Goal: Information Seeking & Learning: Compare options

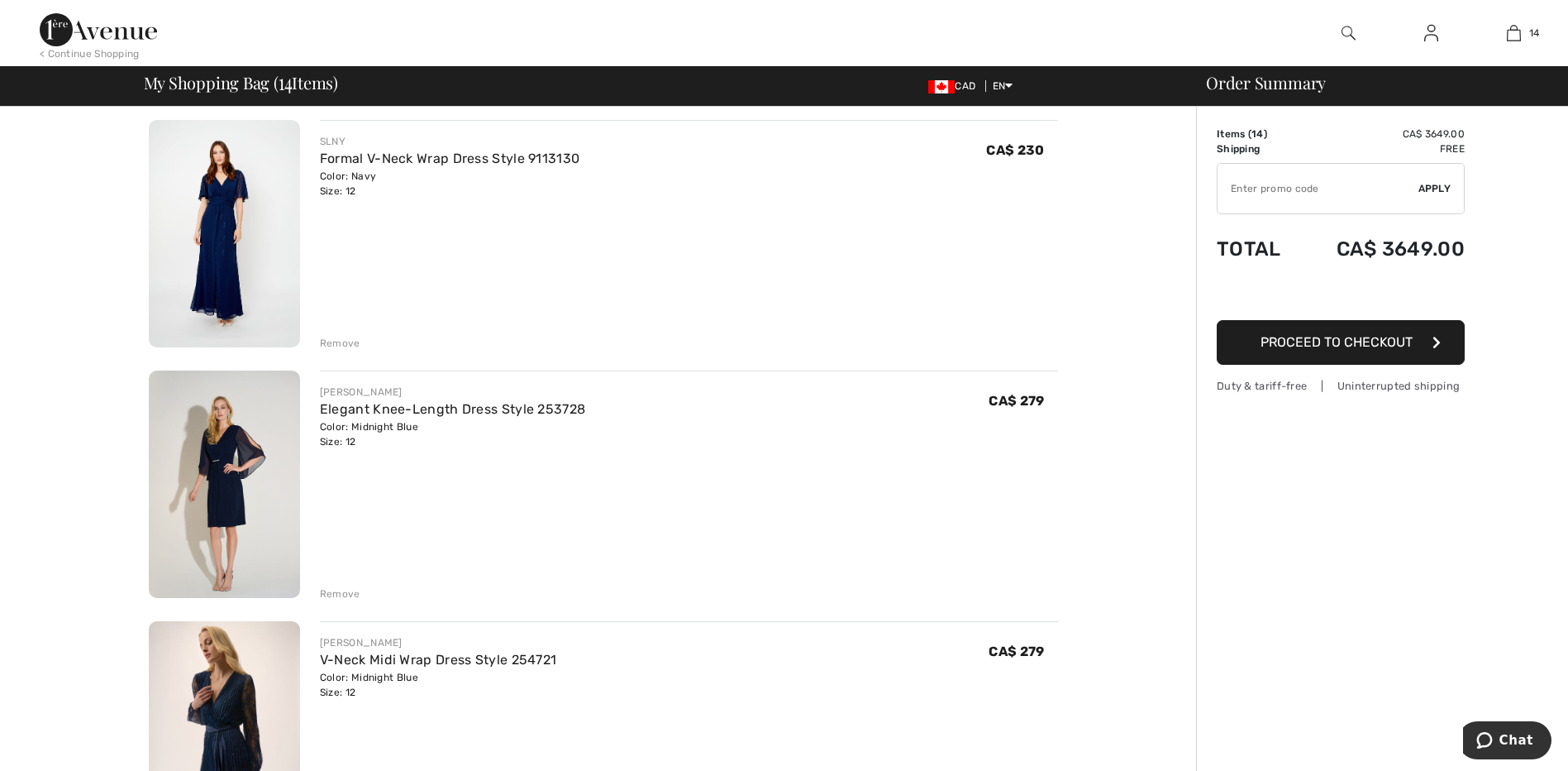
scroll to position [662, 0]
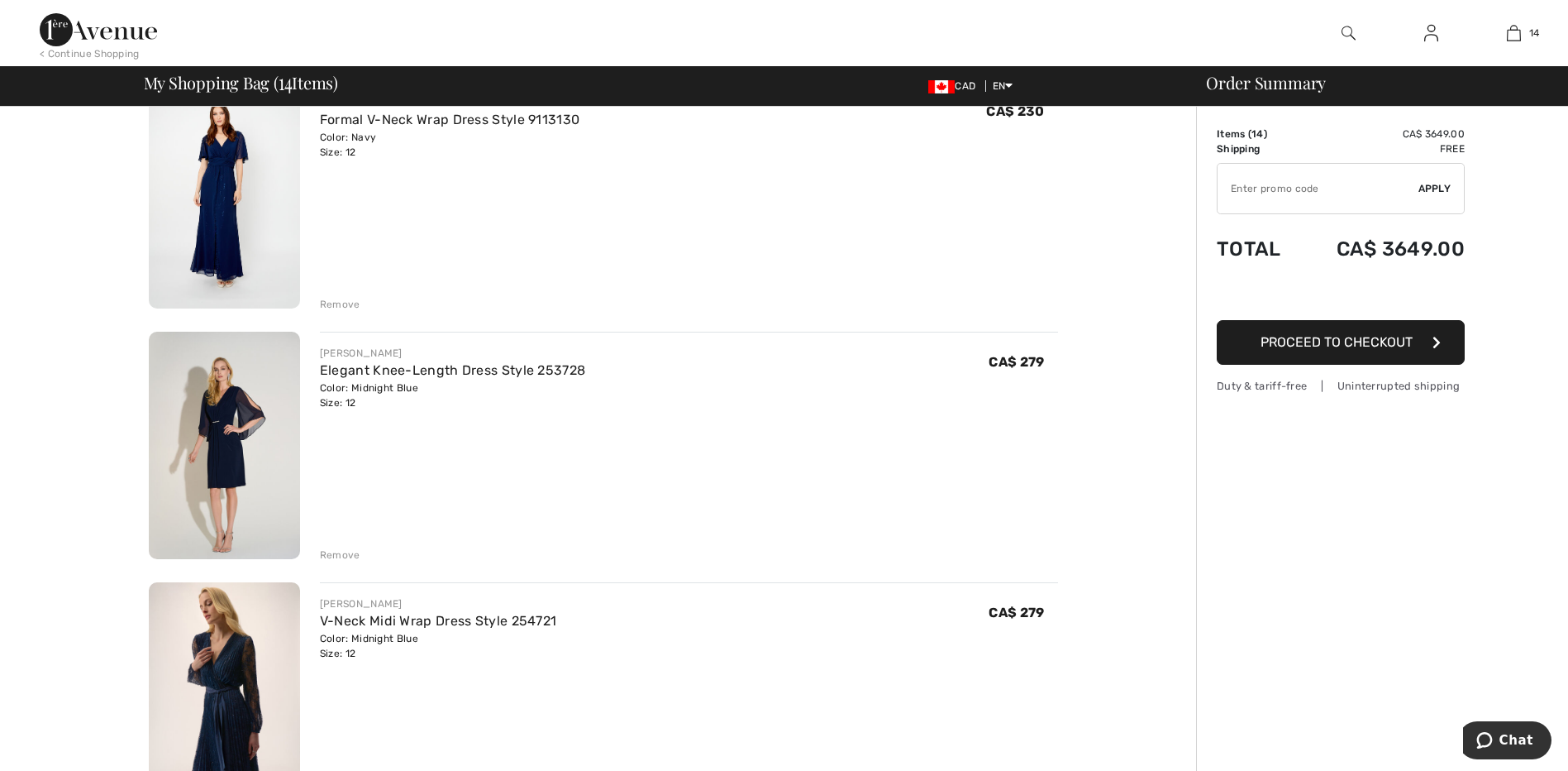
click at [196, 422] on img at bounding box center [224, 445] width 151 height 228
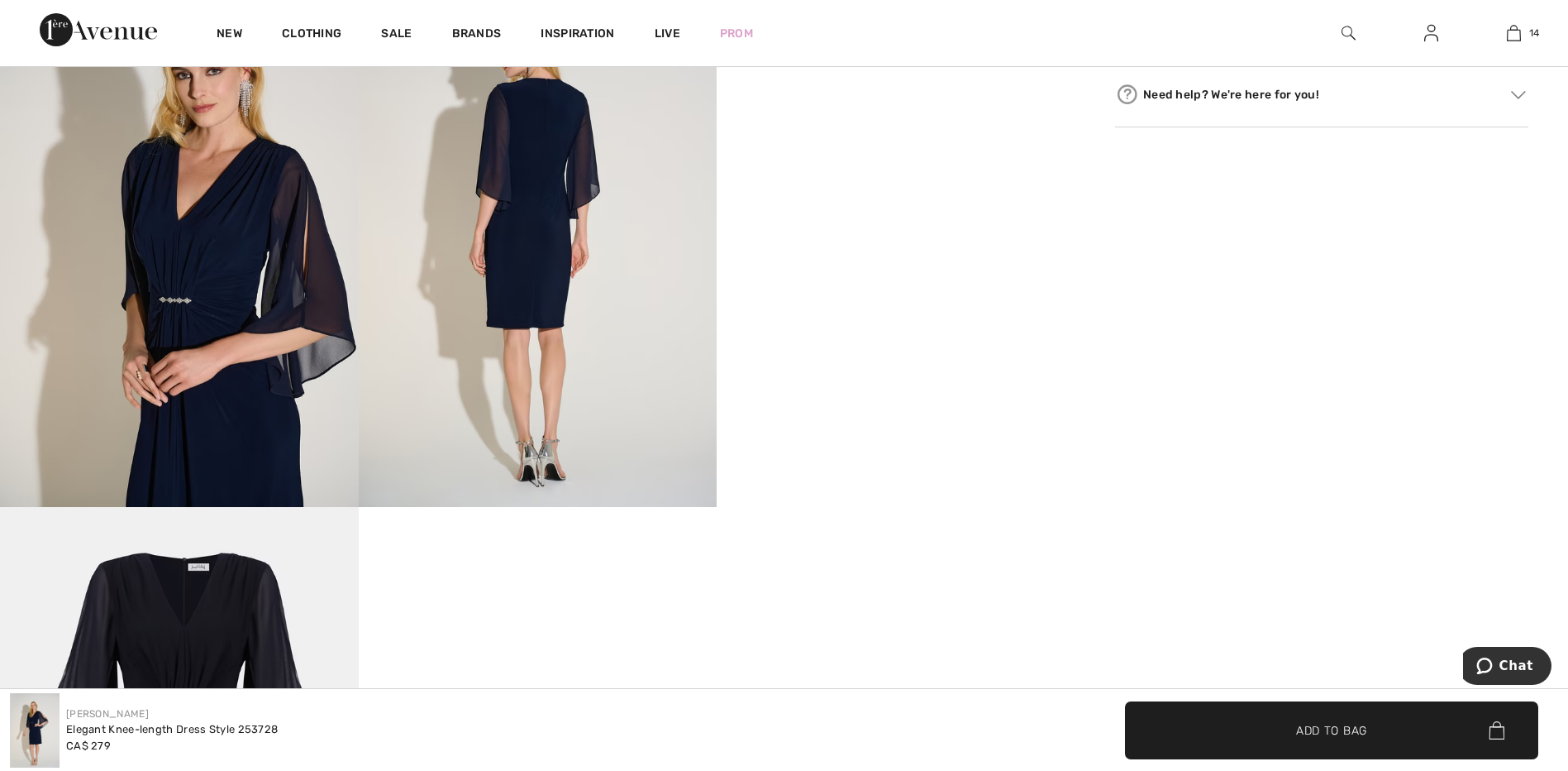
scroll to position [909, 0]
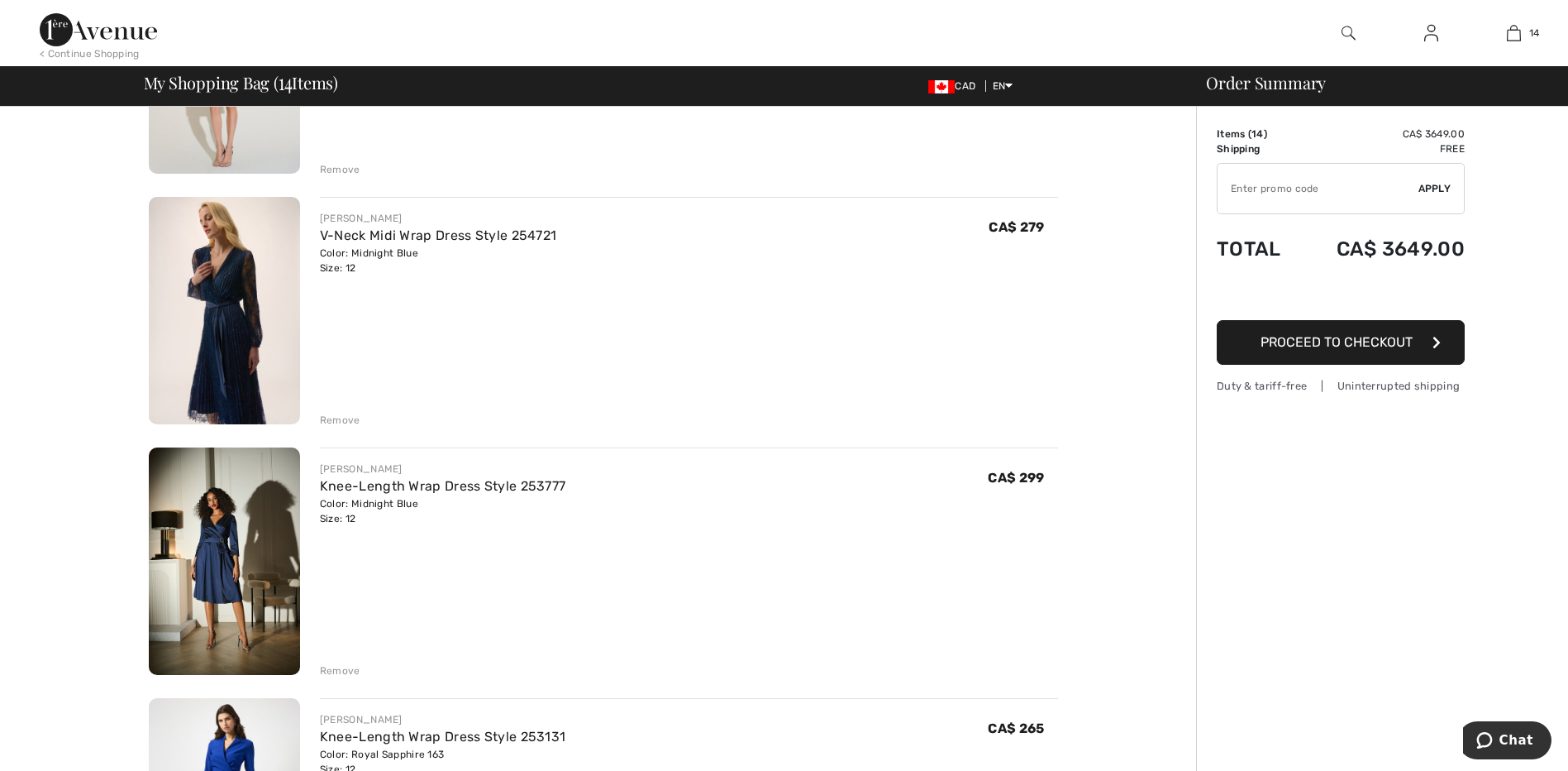
scroll to position [1075, 0]
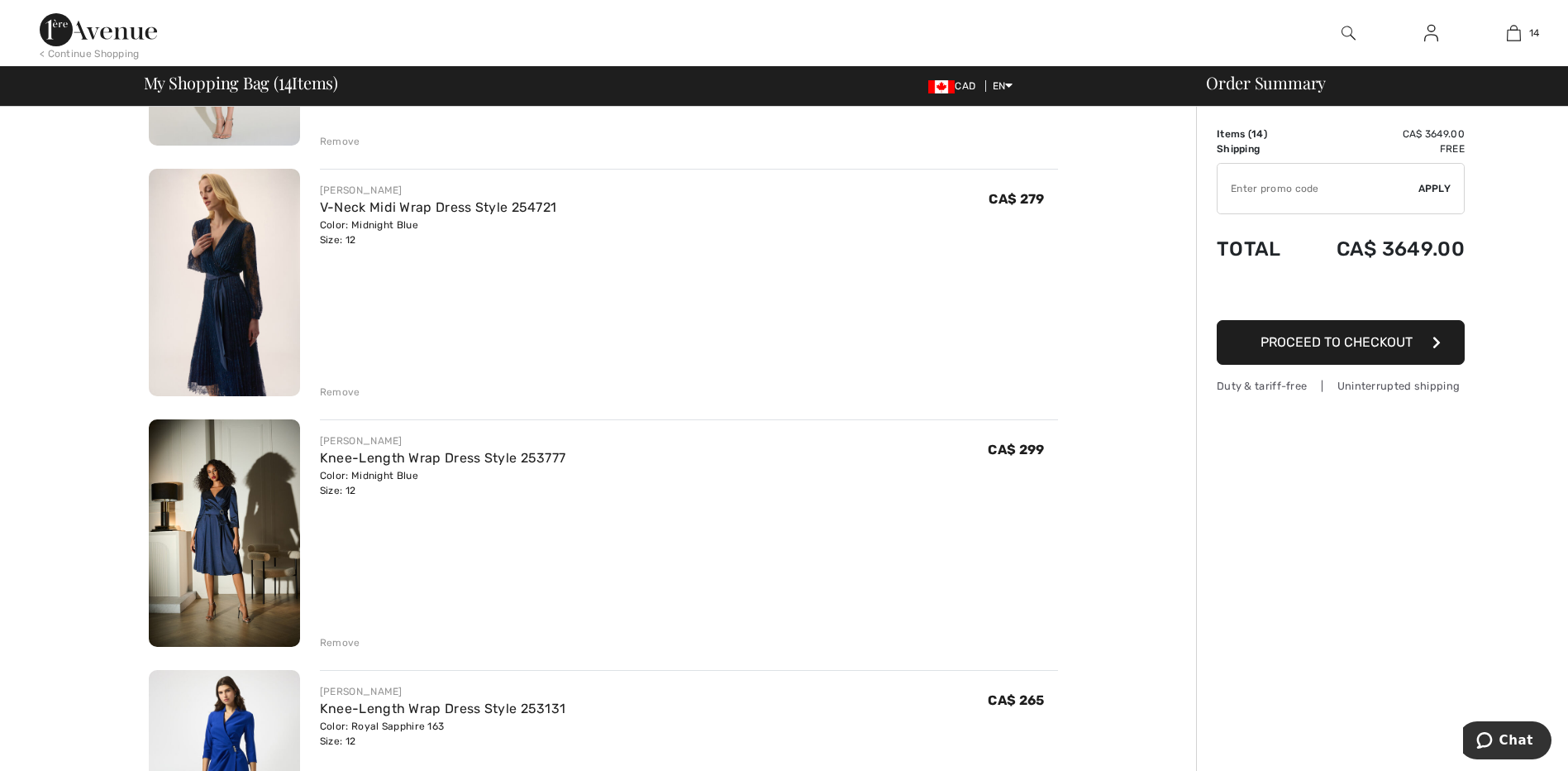
click at [221, 293] on img at bounding box center [224, 282] width 151 height 228
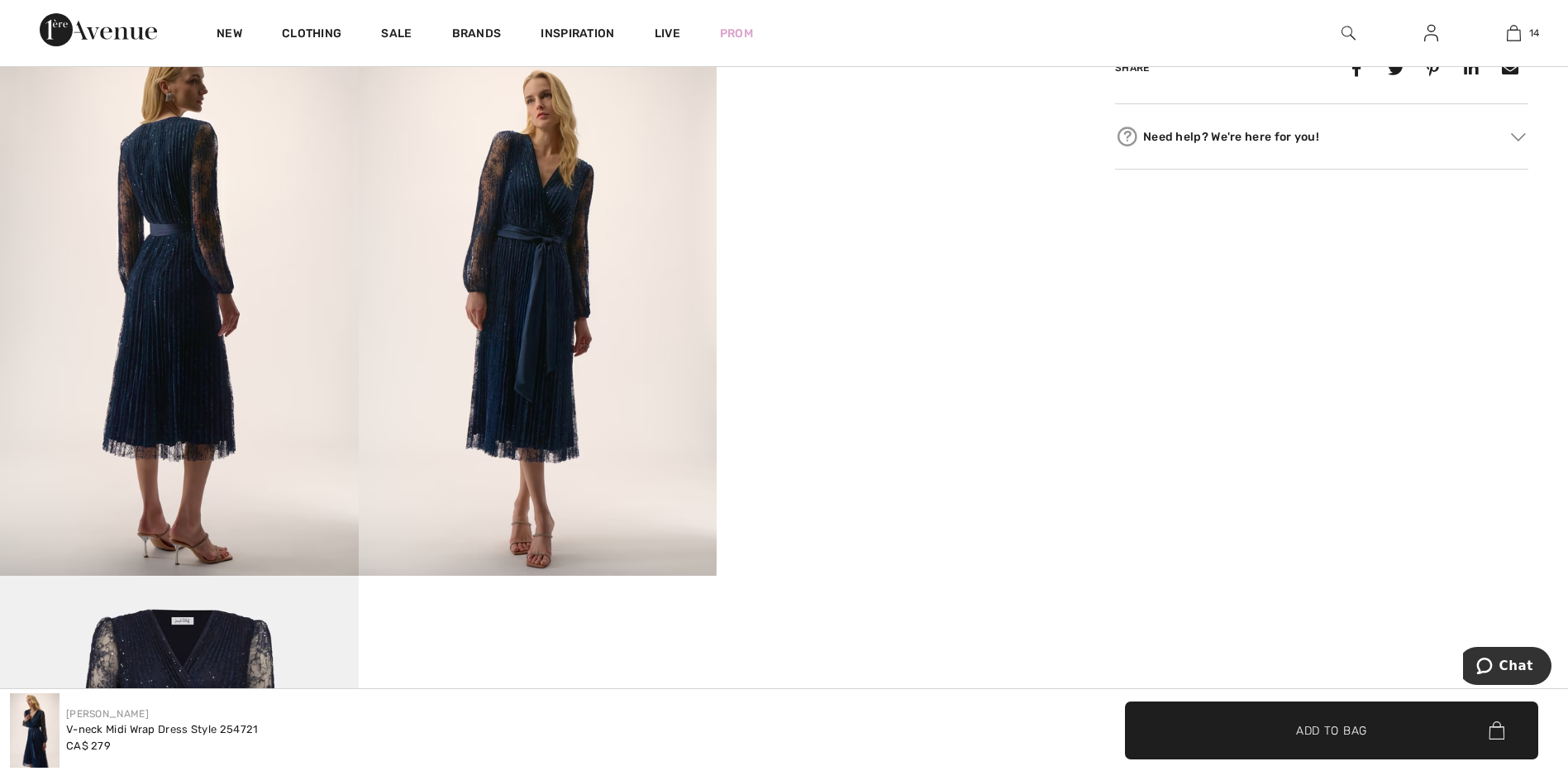
scroll to position [827, 0]
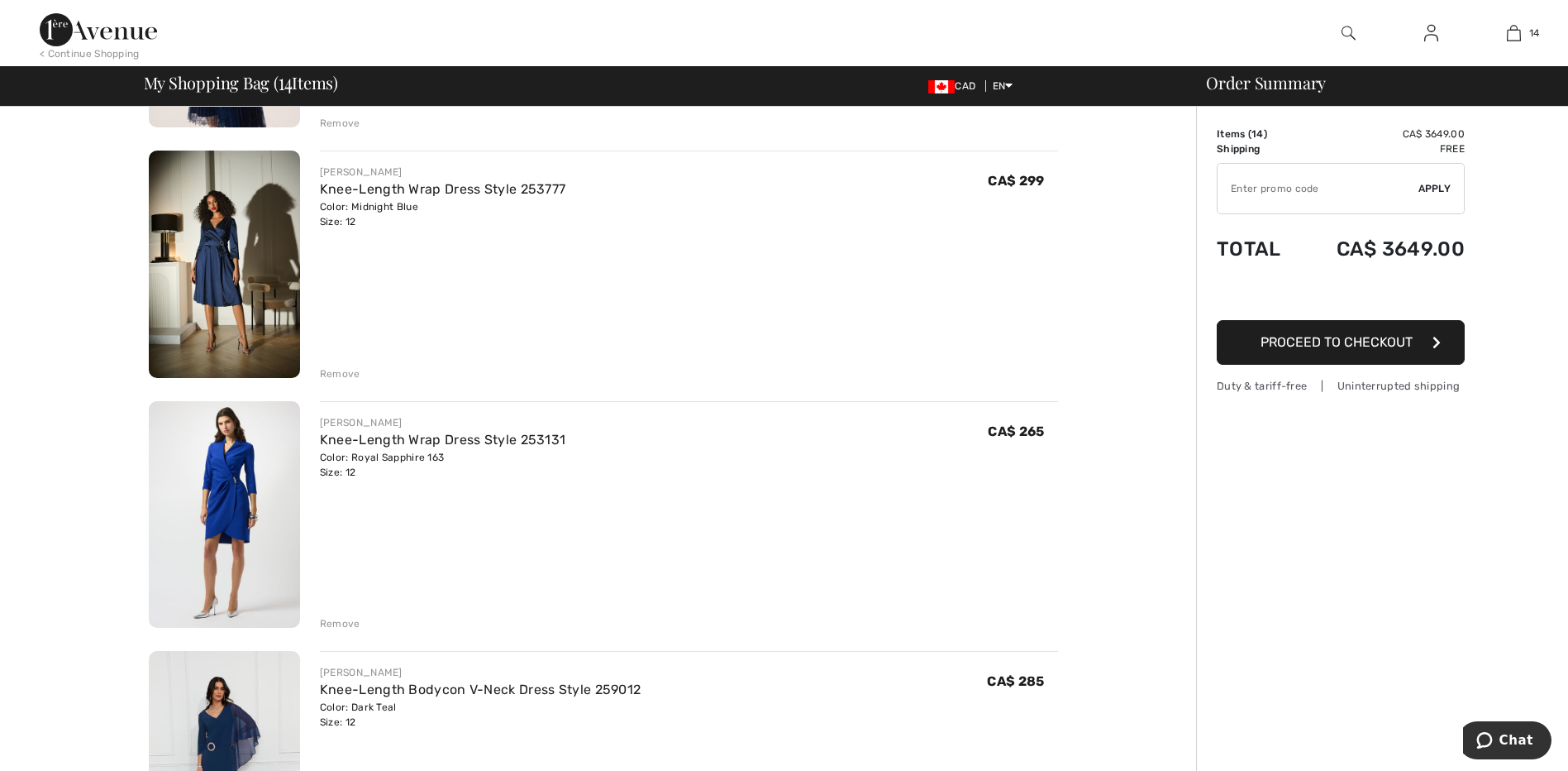
scroll to position [1241, 0]
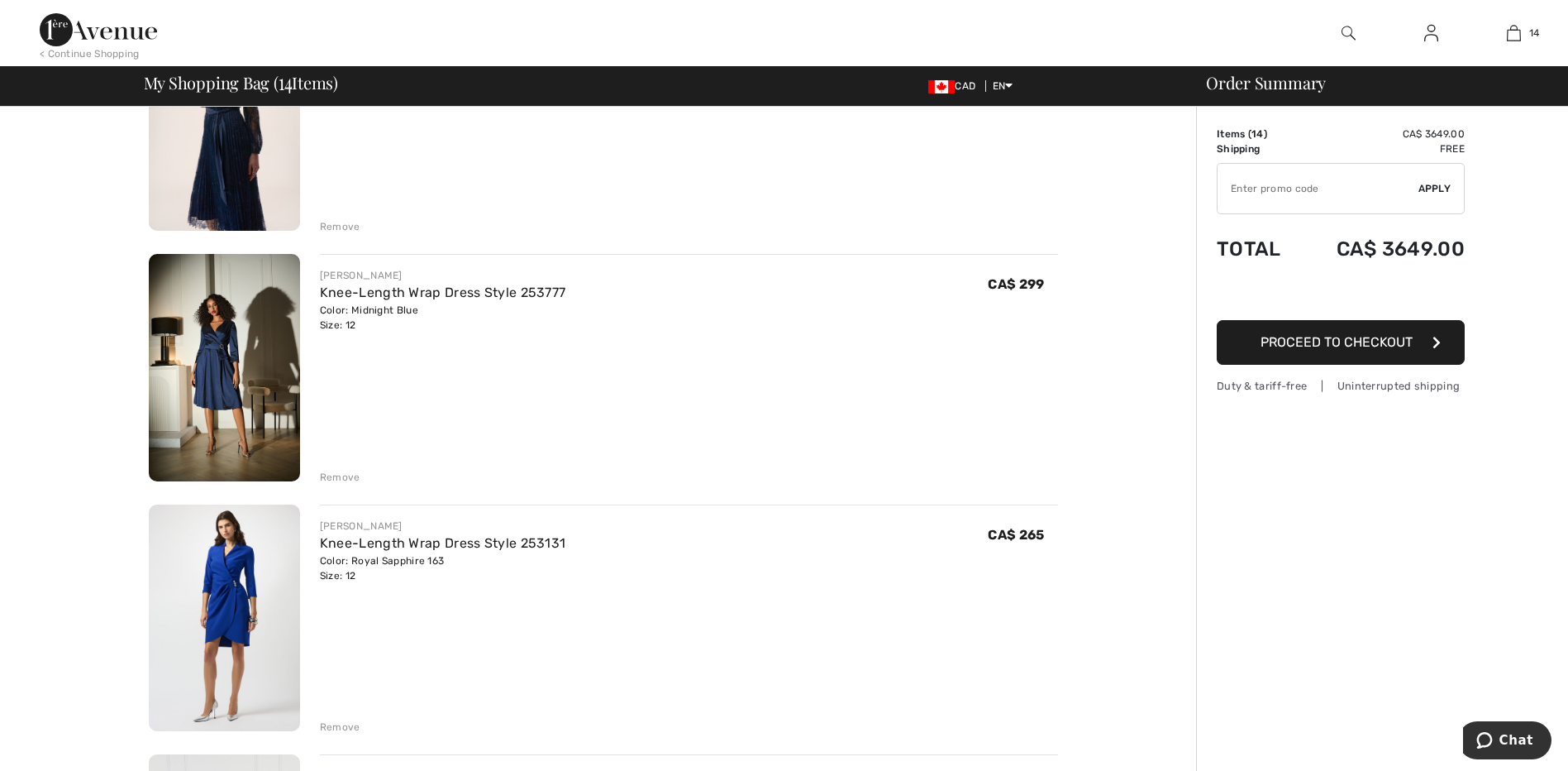
click at [207, 359] on img at bounding box center [224, 367] width 151 height 228
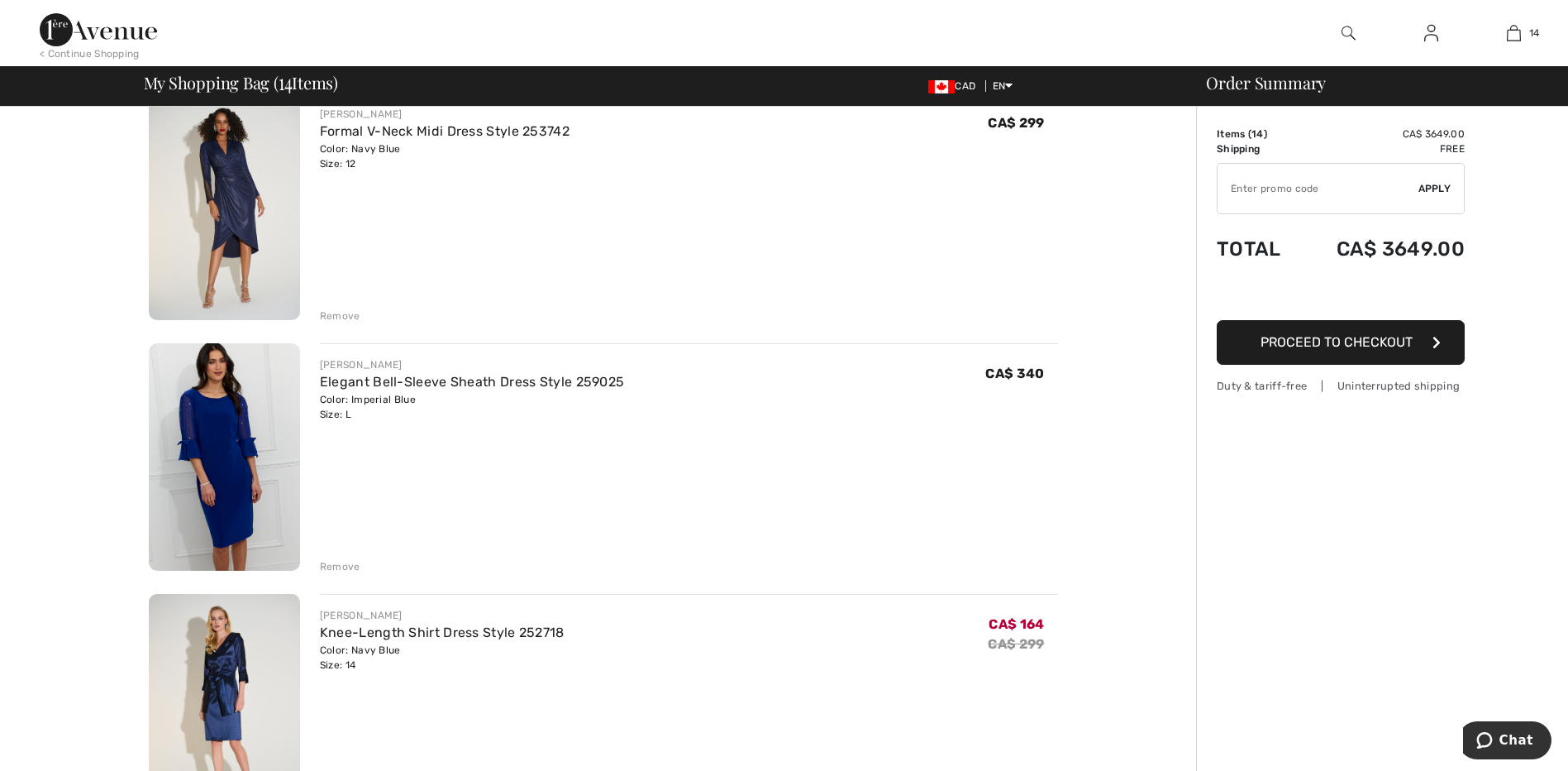
scroll to position [2150, 0]
click at [250, 468] on img at bounding box center [224, 459] width 151 height 228
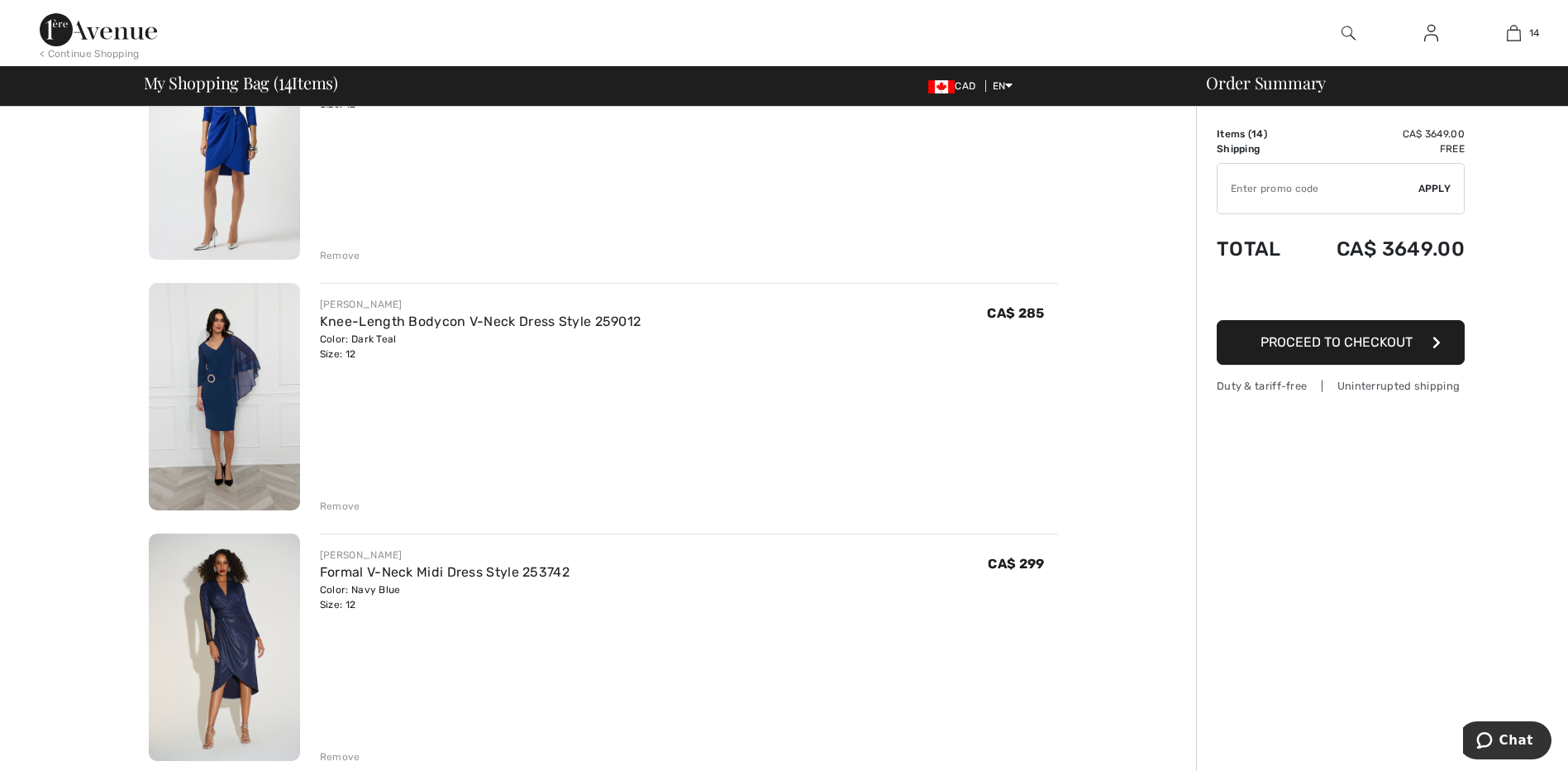
scroll to position [1654, 0]
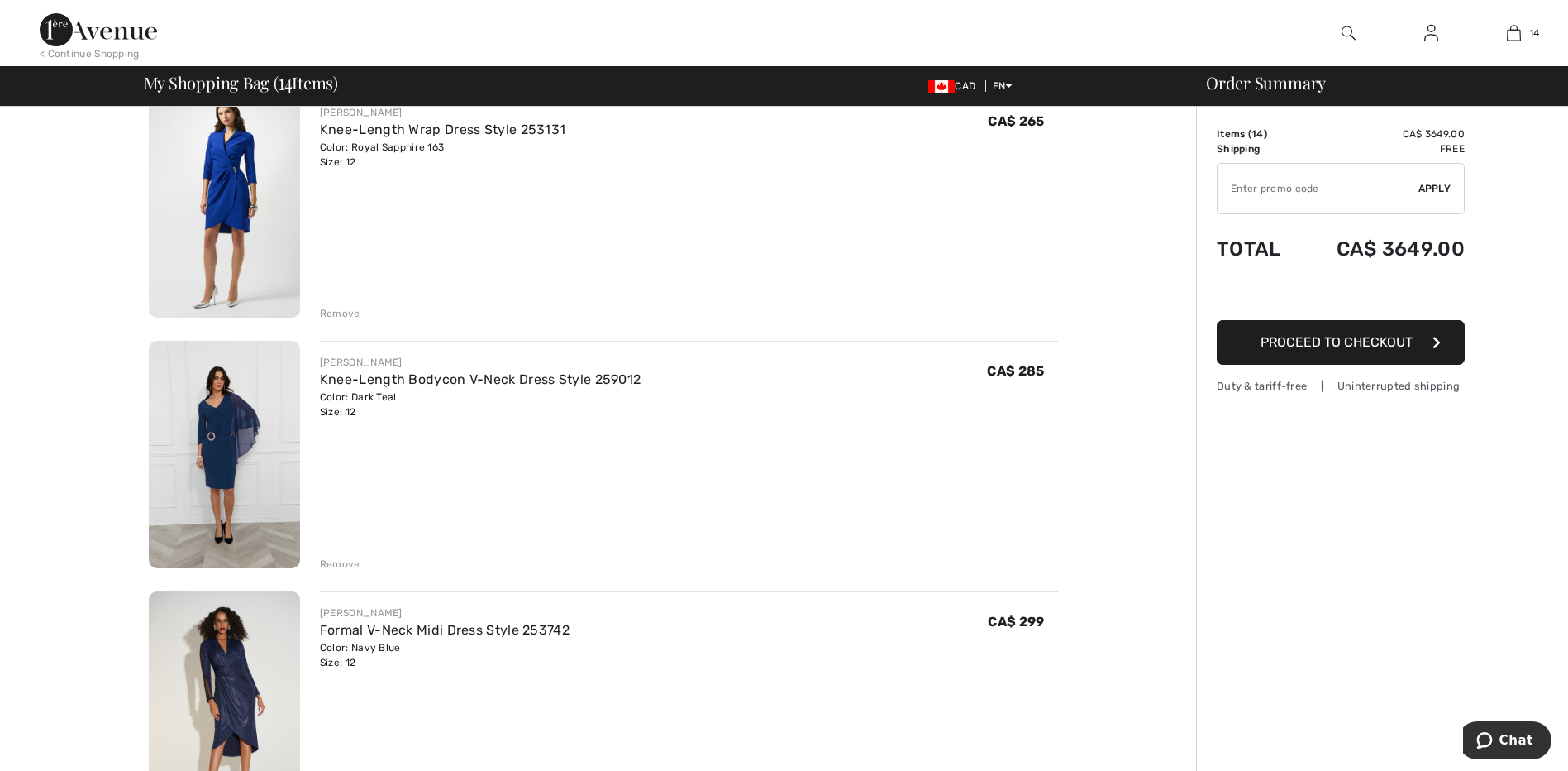
click at [228, 433] on img at bounding box center [224, 454] width 151 height 228
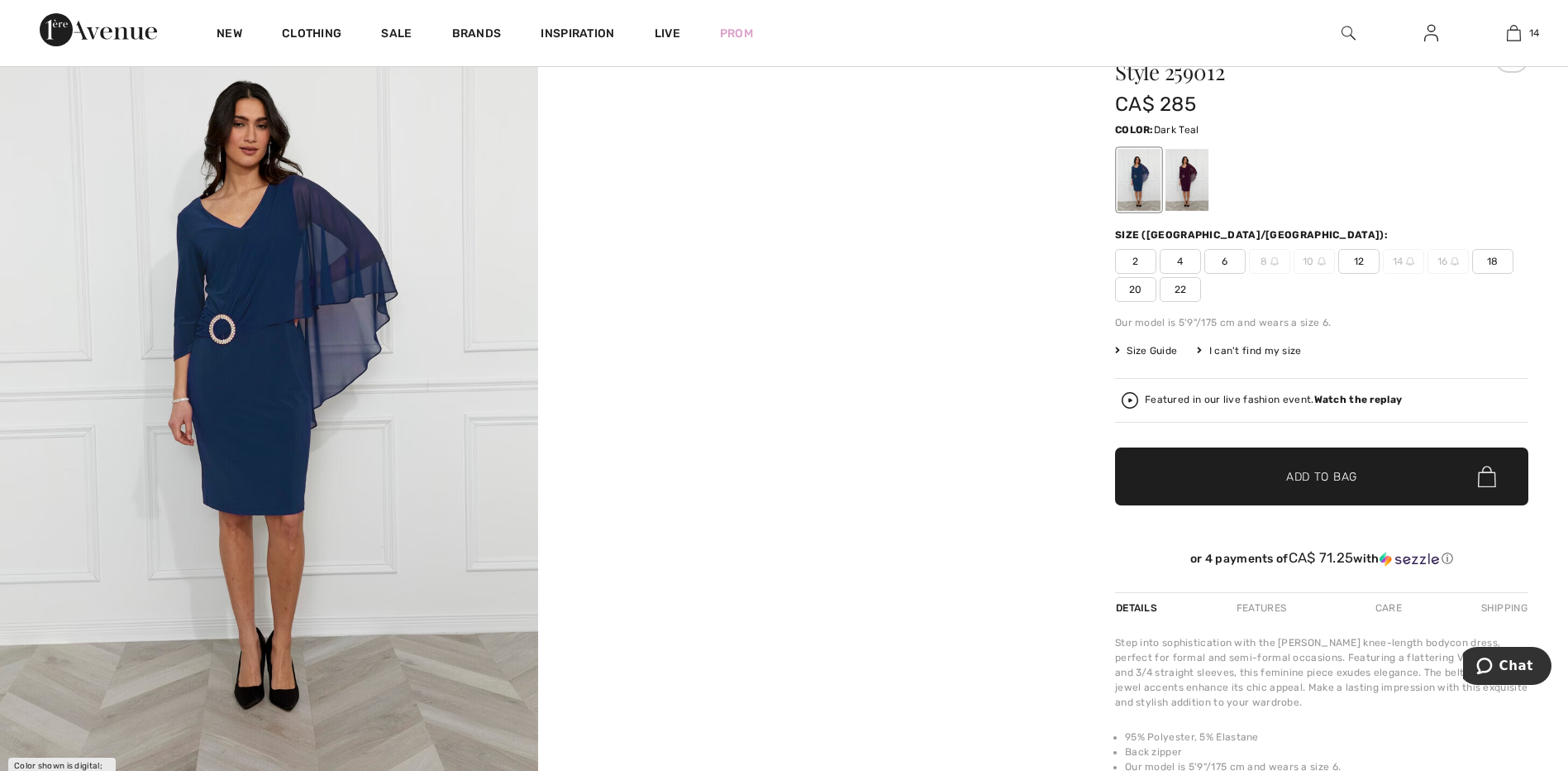
scroll to position [82, 0]
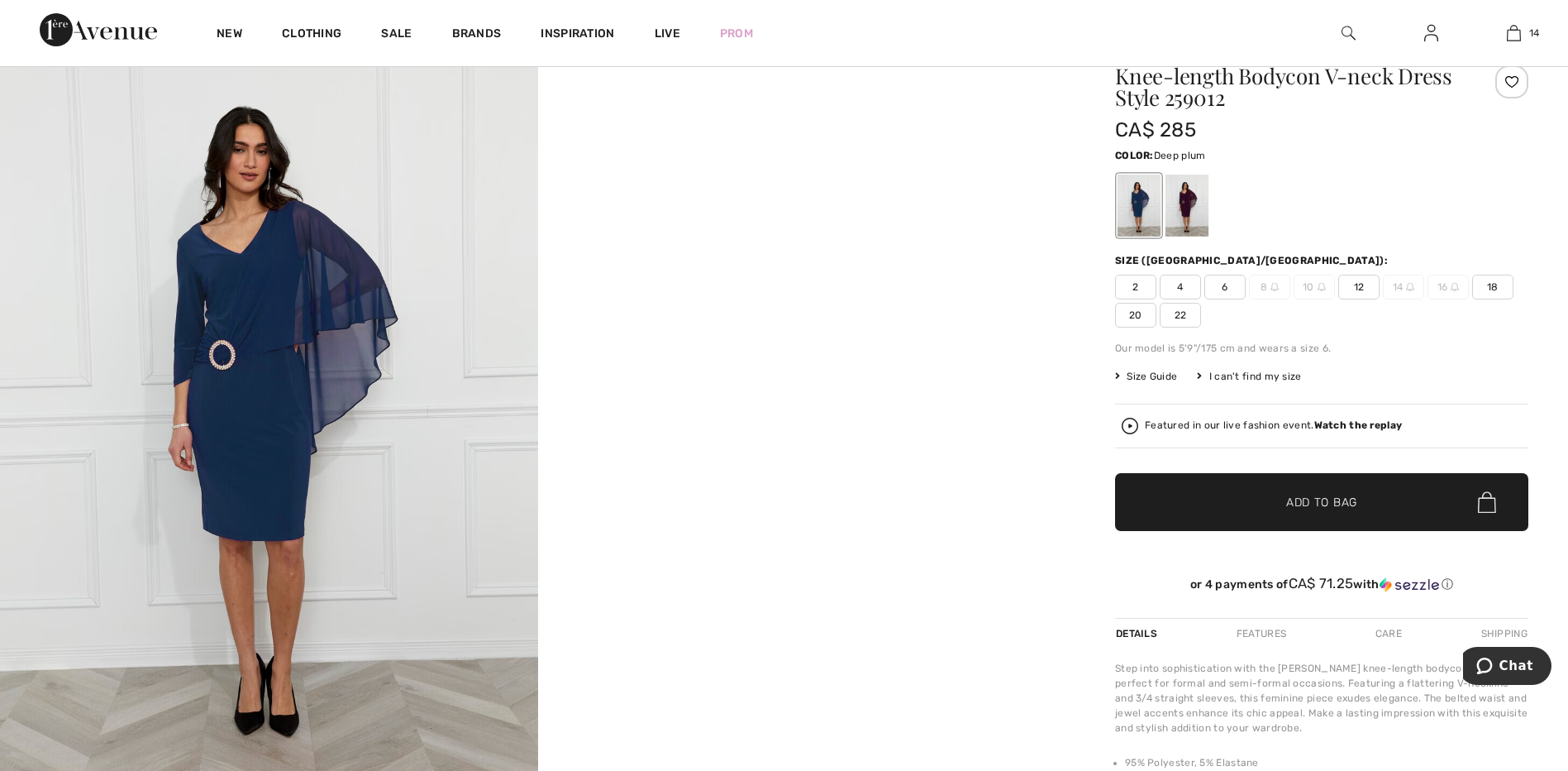
click at [1181, 200] on div at bounding box center [1187, 206] width 43 height 62
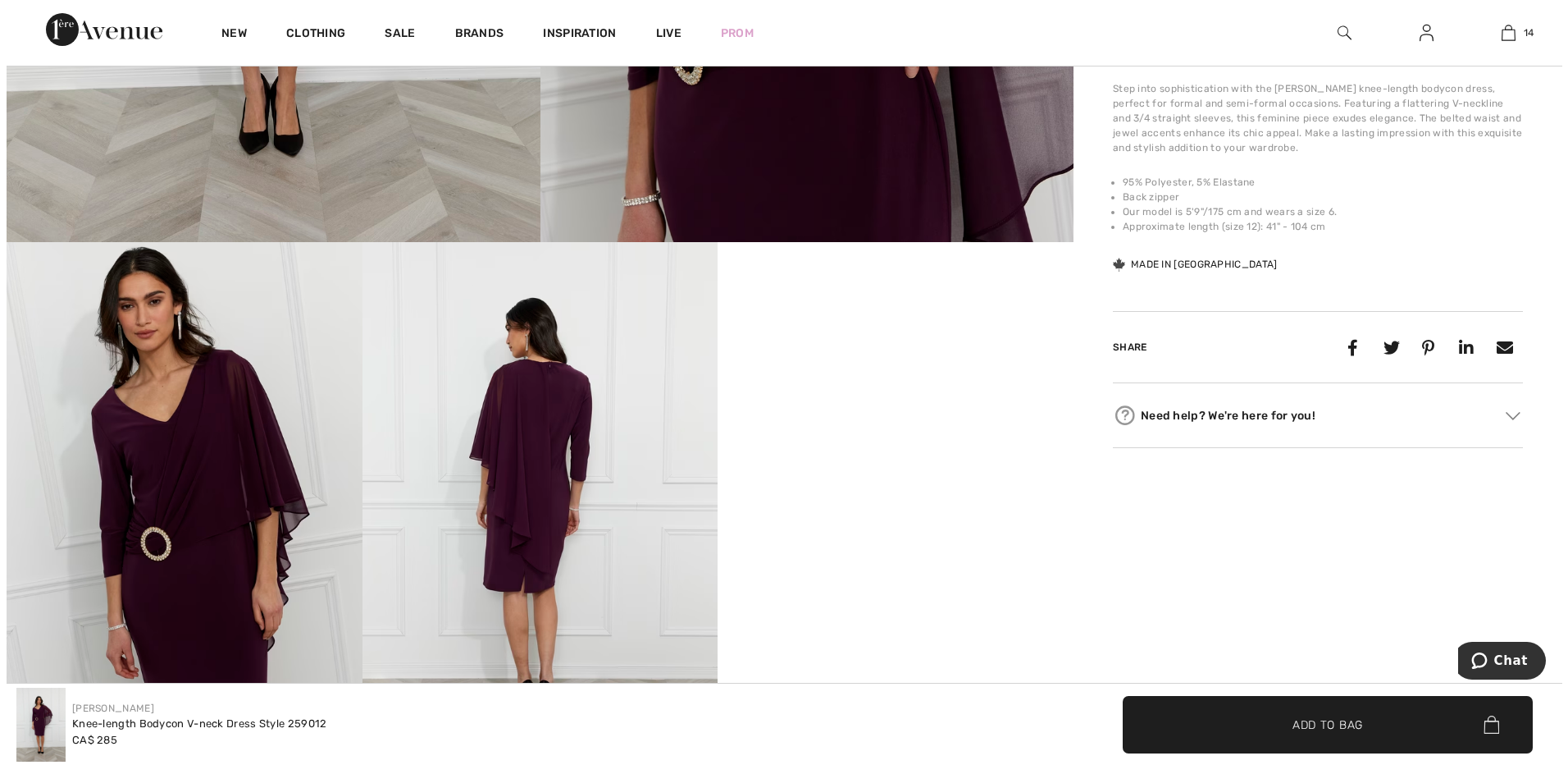
scroll to position [739, 0]
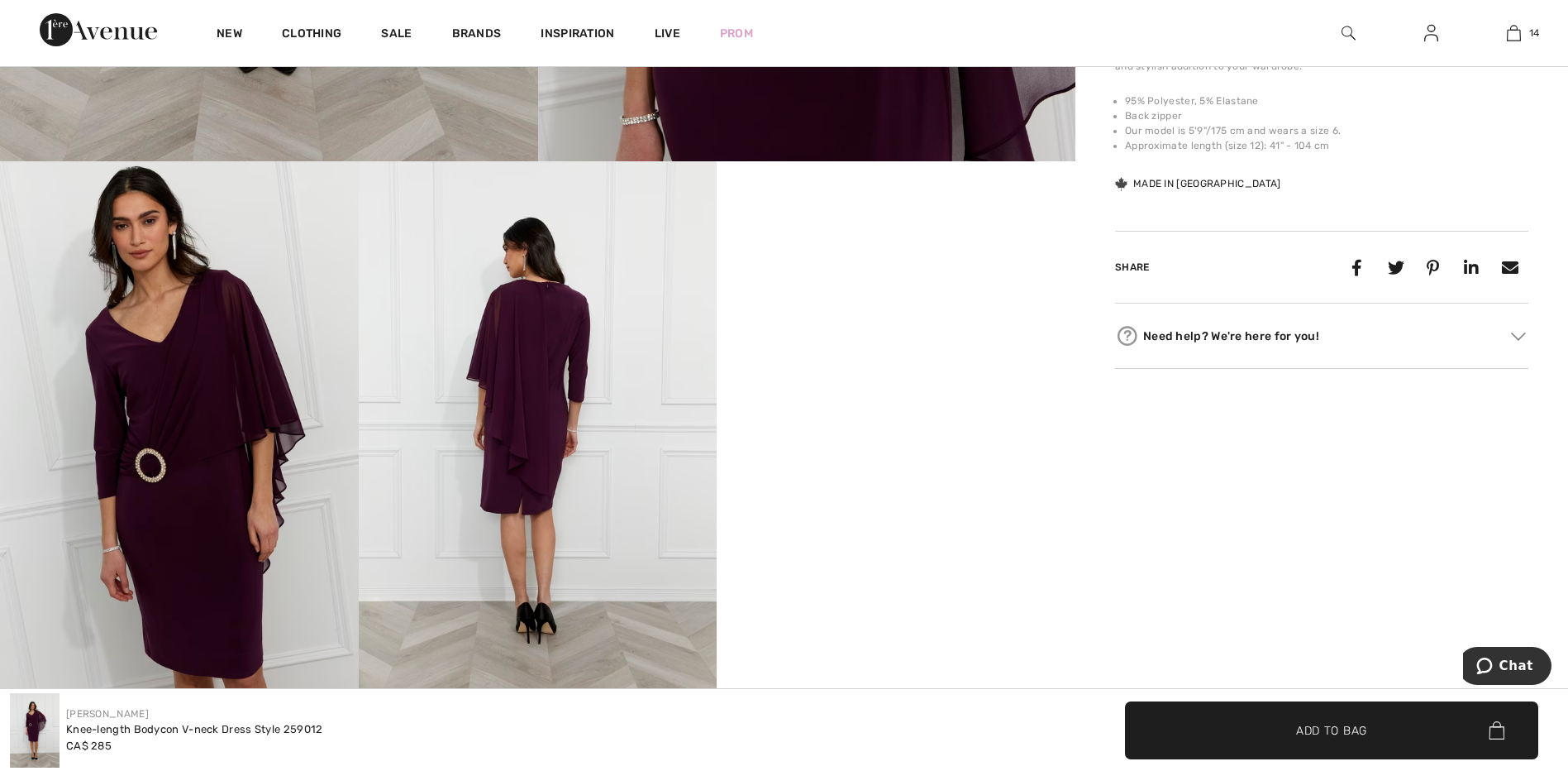
click at [222, 470] on img at bounding box center [179, 430] width 359 height 538
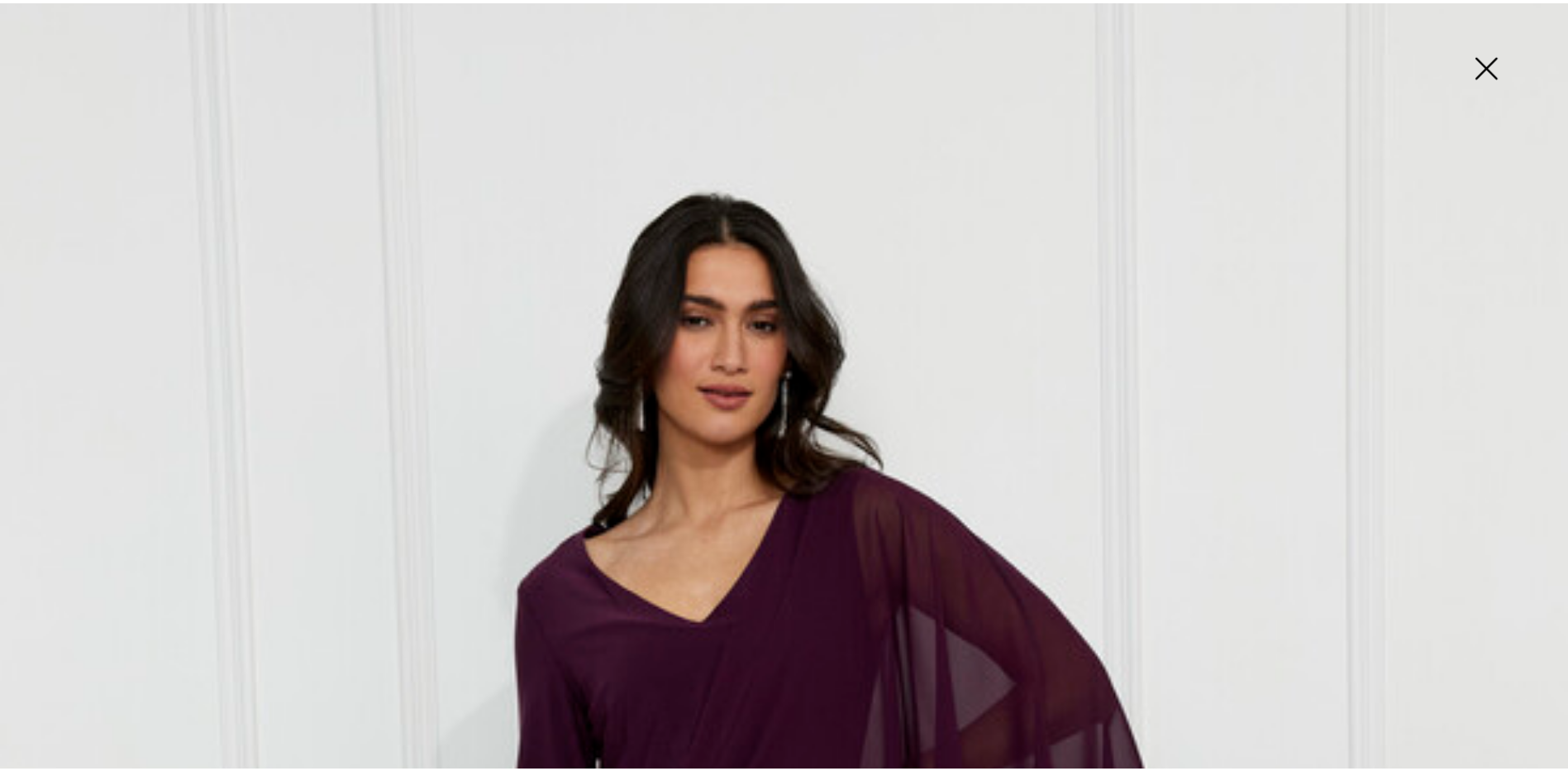
scroll to position [0, 0]
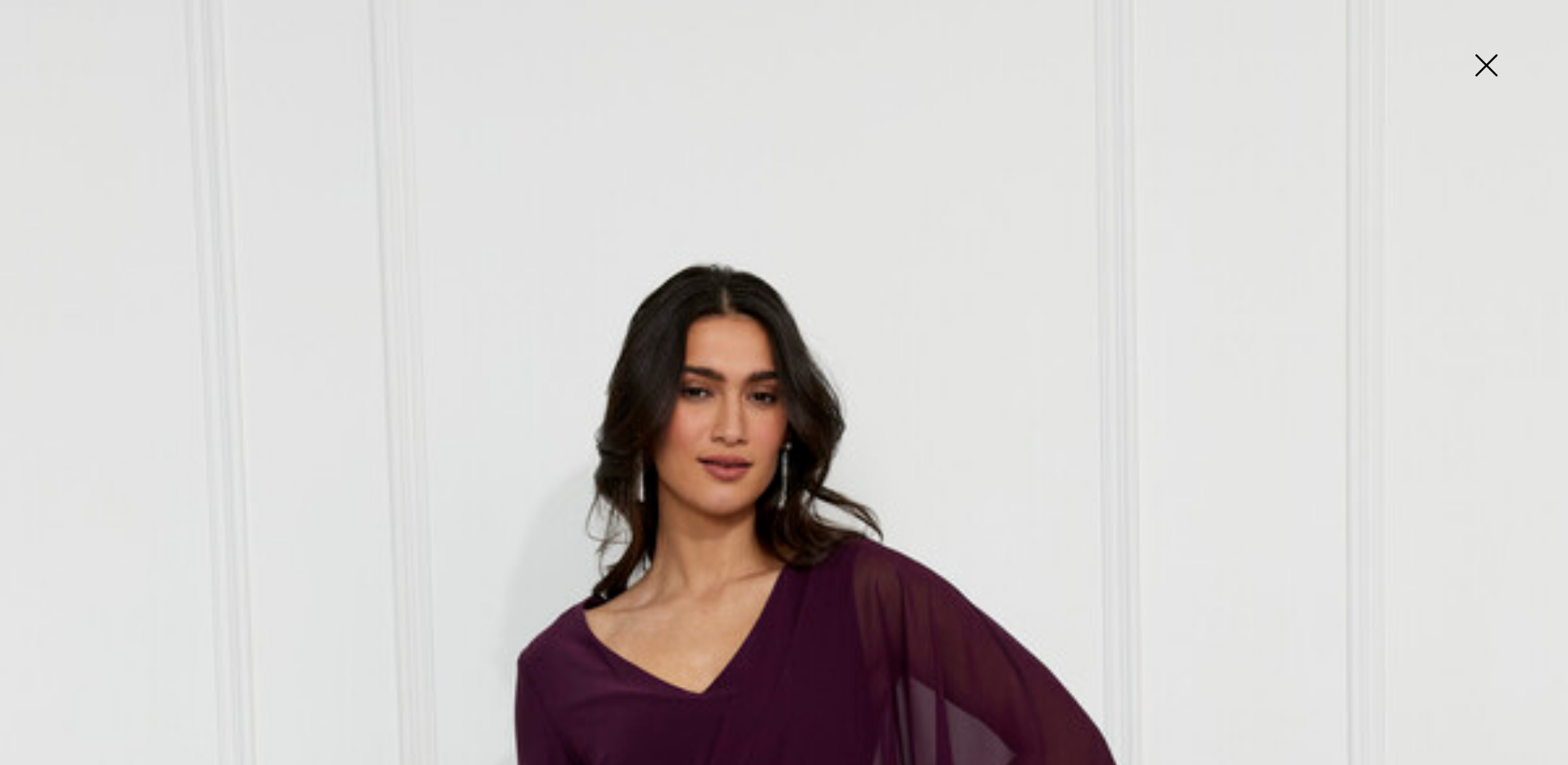
click at [1478, 63] on img at bounding box center [1485, 67] width 82 height 84
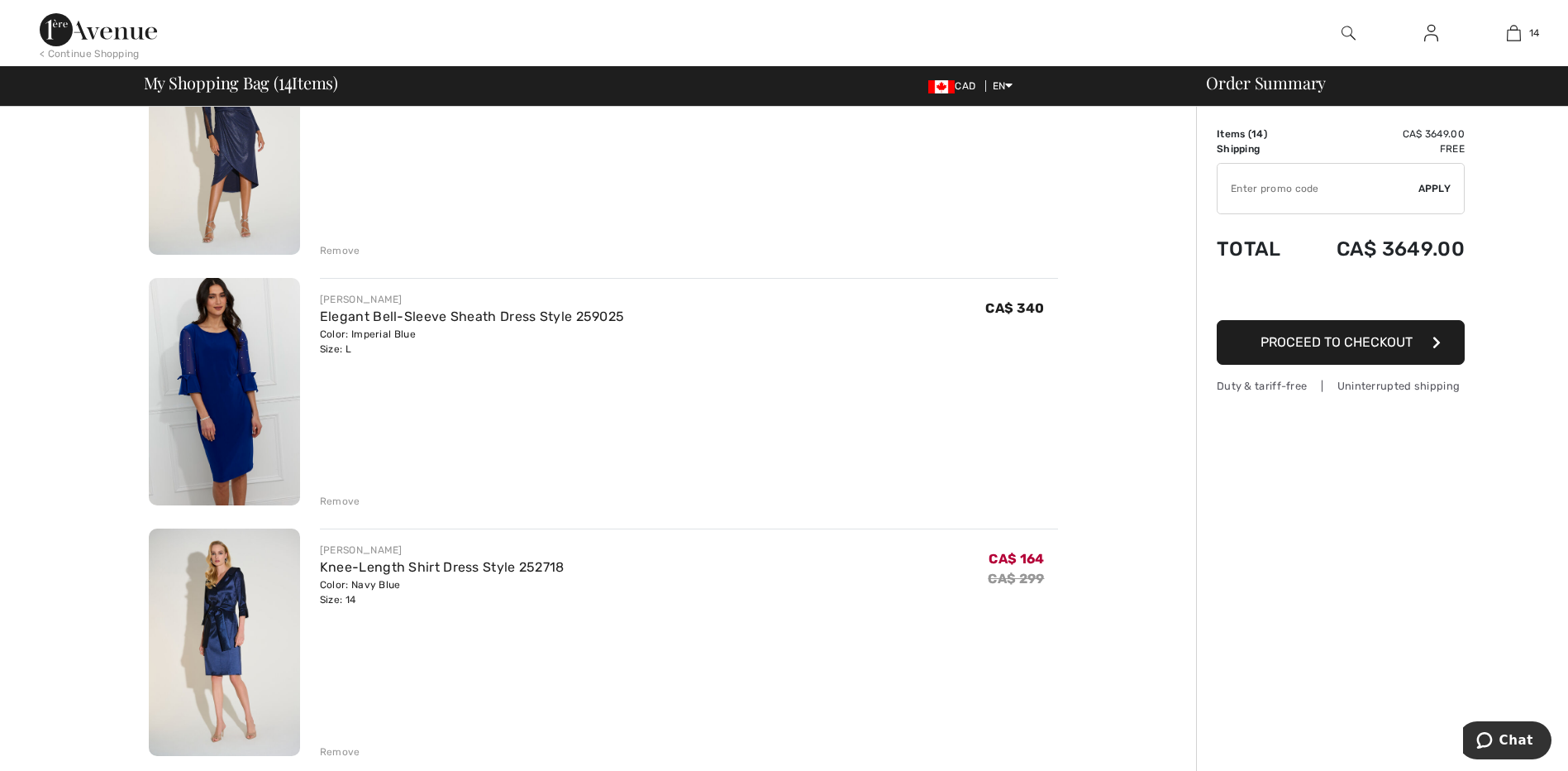
scroll to position [2232, 0]
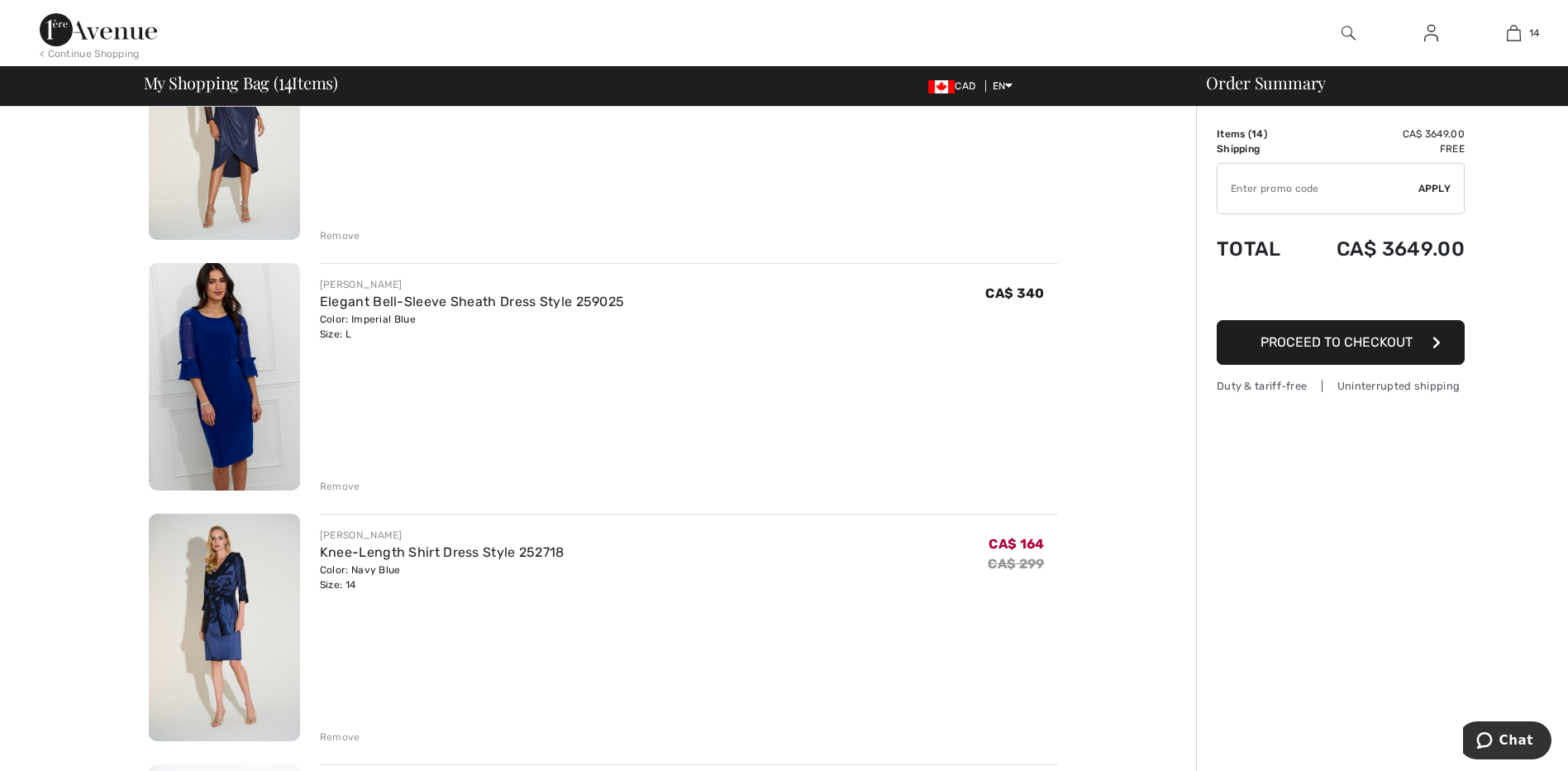
click at [218, 365] on img at bounding box center [224, 377] width 151 height 228
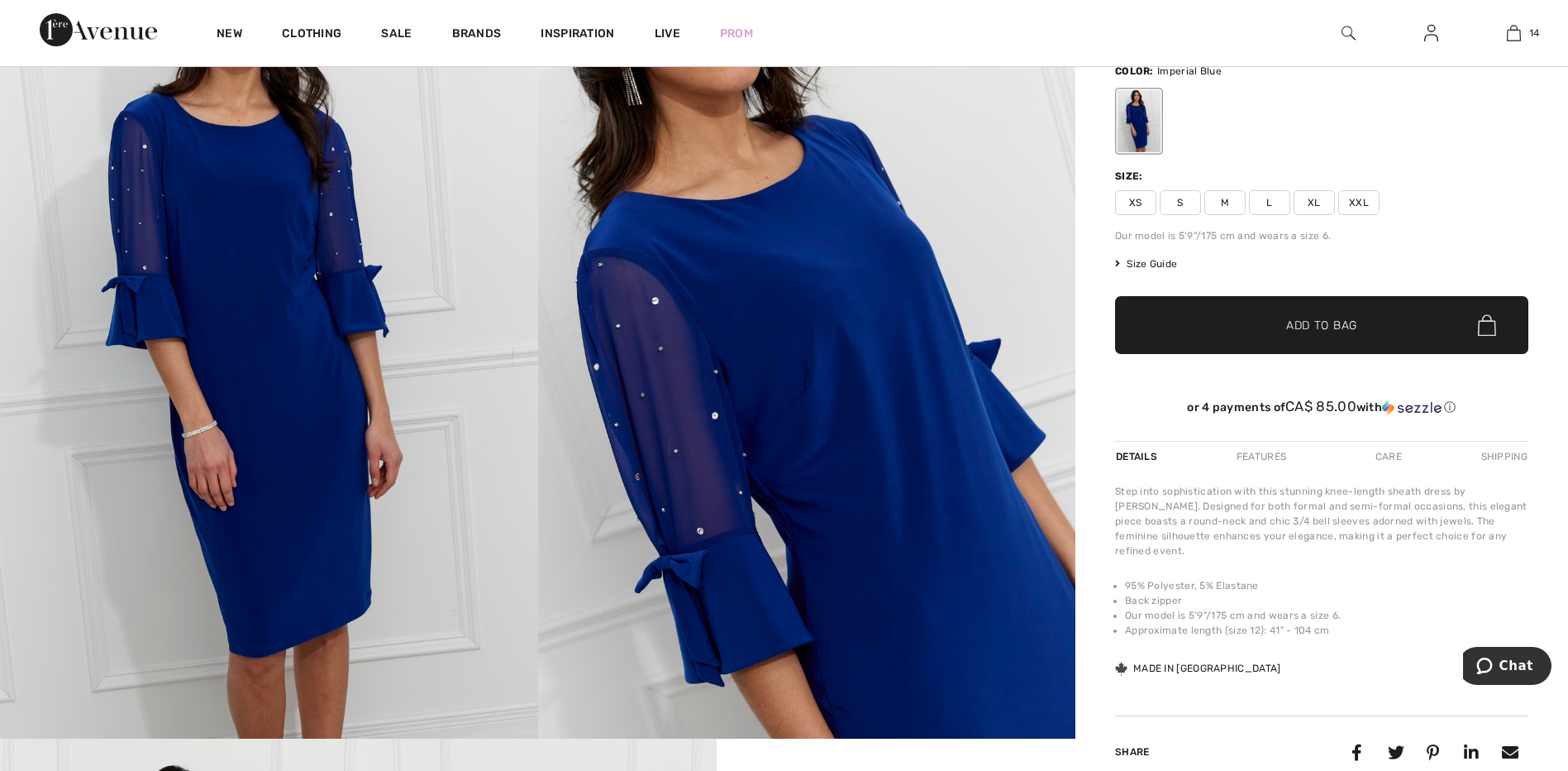
scroll to position [166, 0]
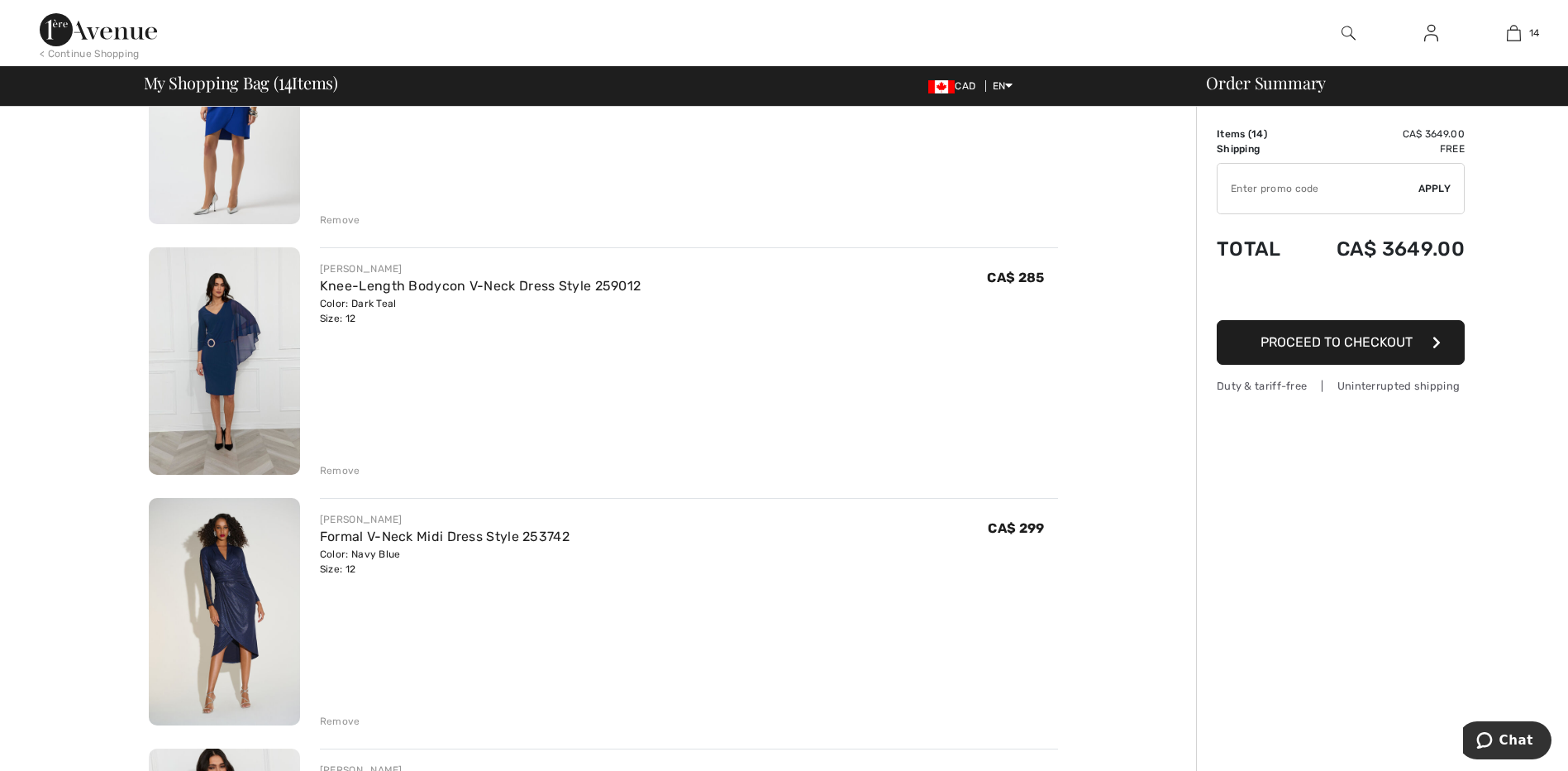
scroll to position [1571, 0]
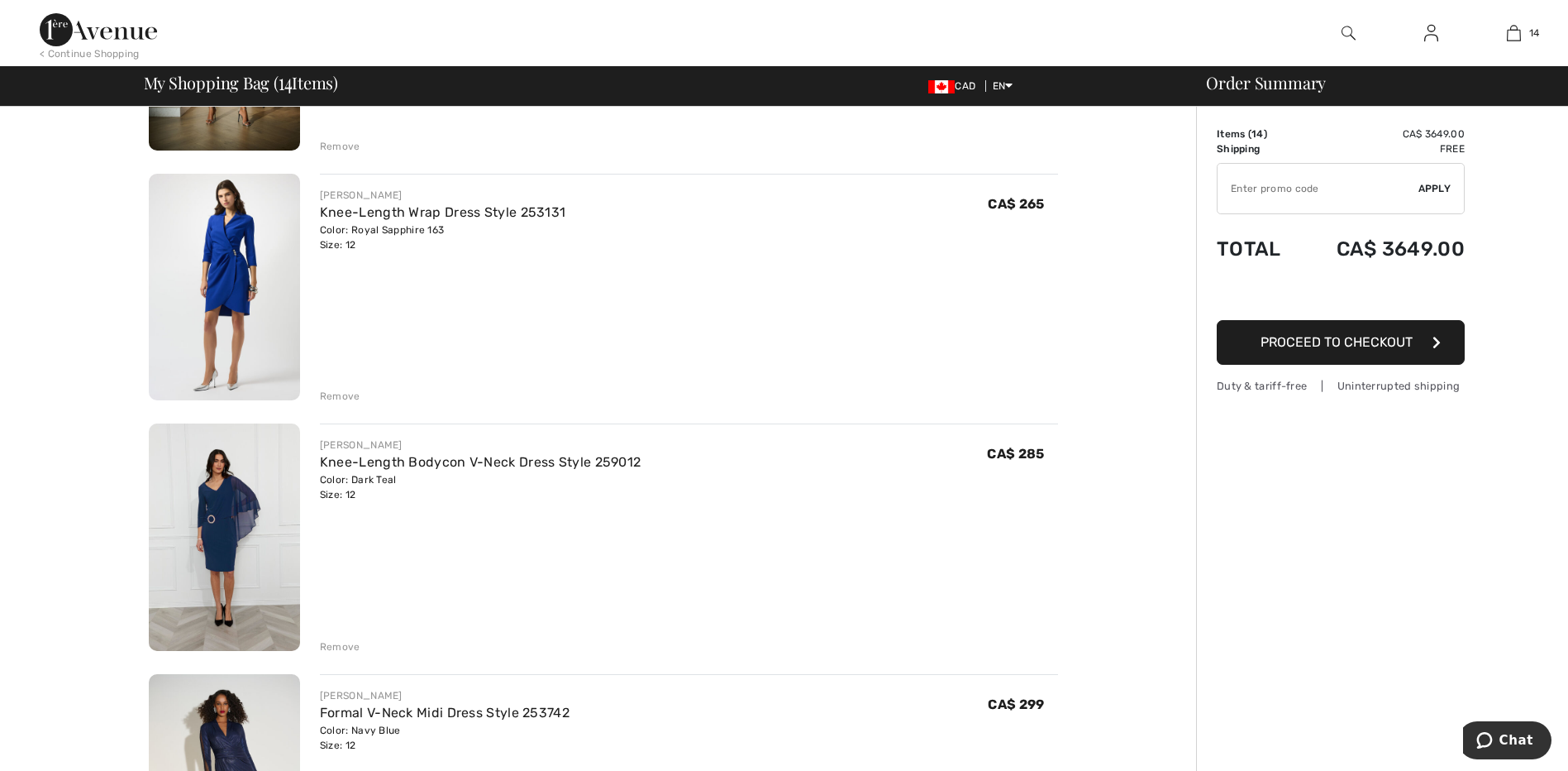
click at [234, 487] on img at bounding box center [224, 537] width 151 height 228
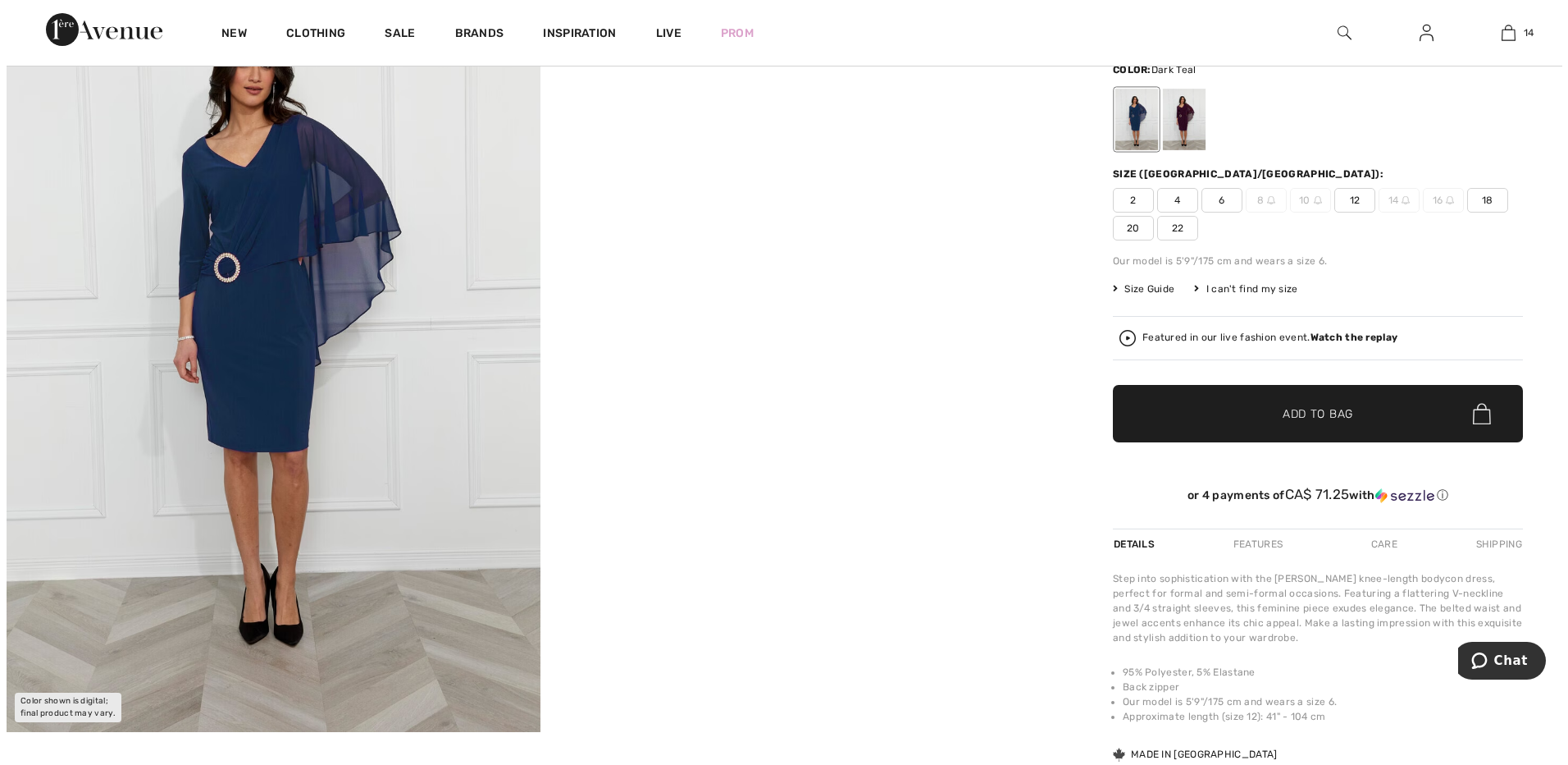
scroll to position [164, 0]
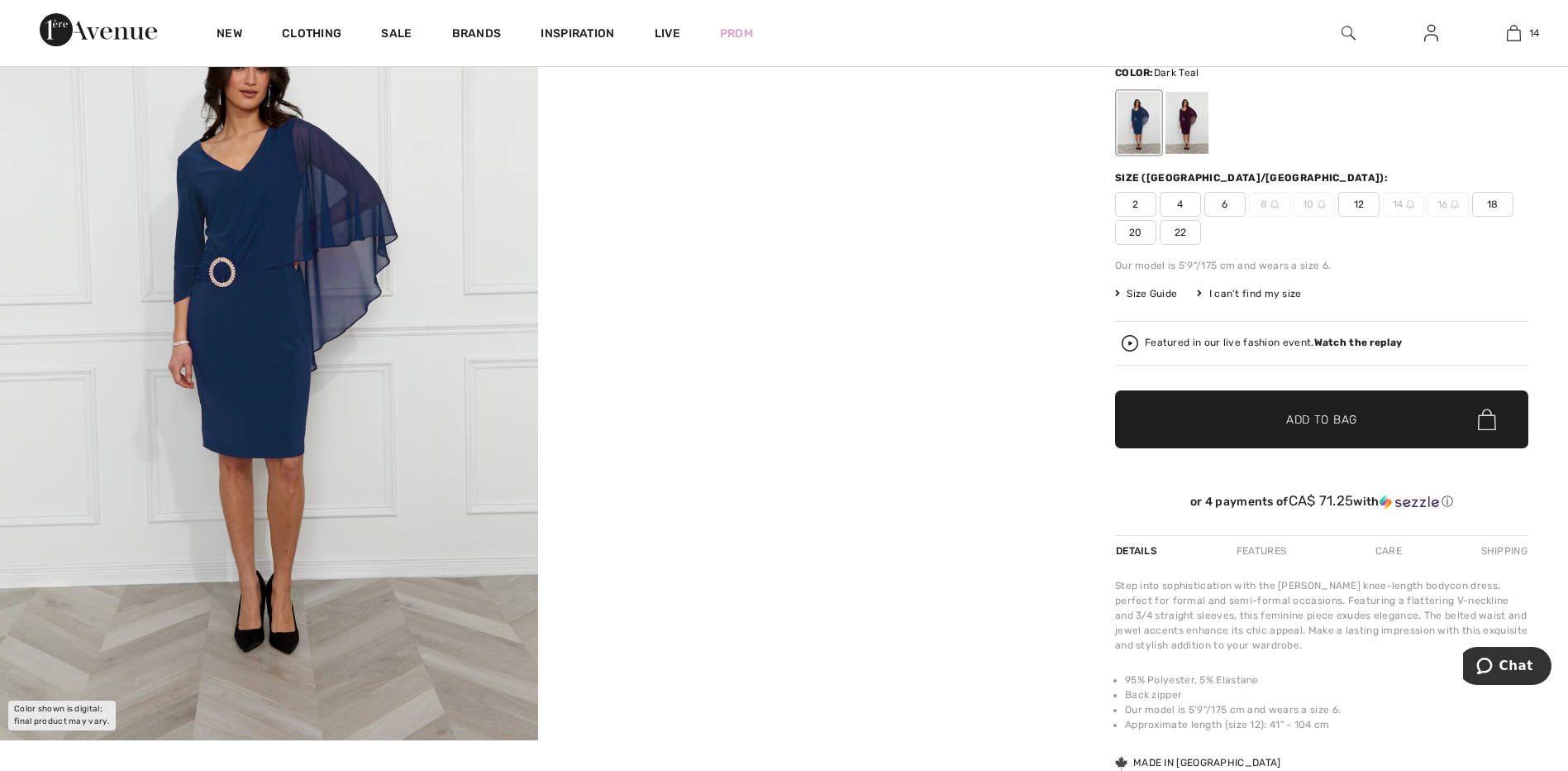
click at [314, 451] on img at bounding box center [268, 336] width 538 height 807
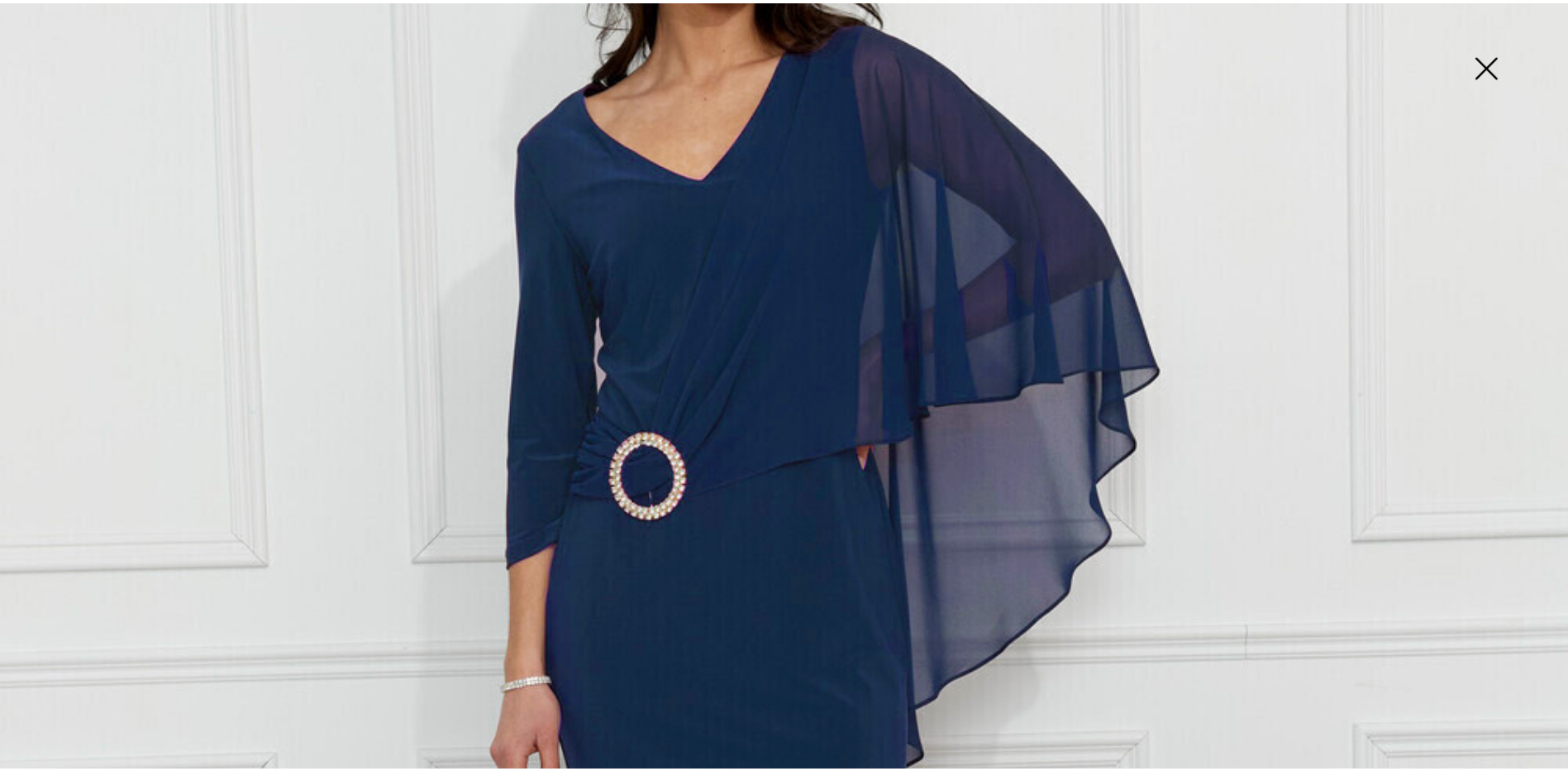
scroll to position [331, 0]
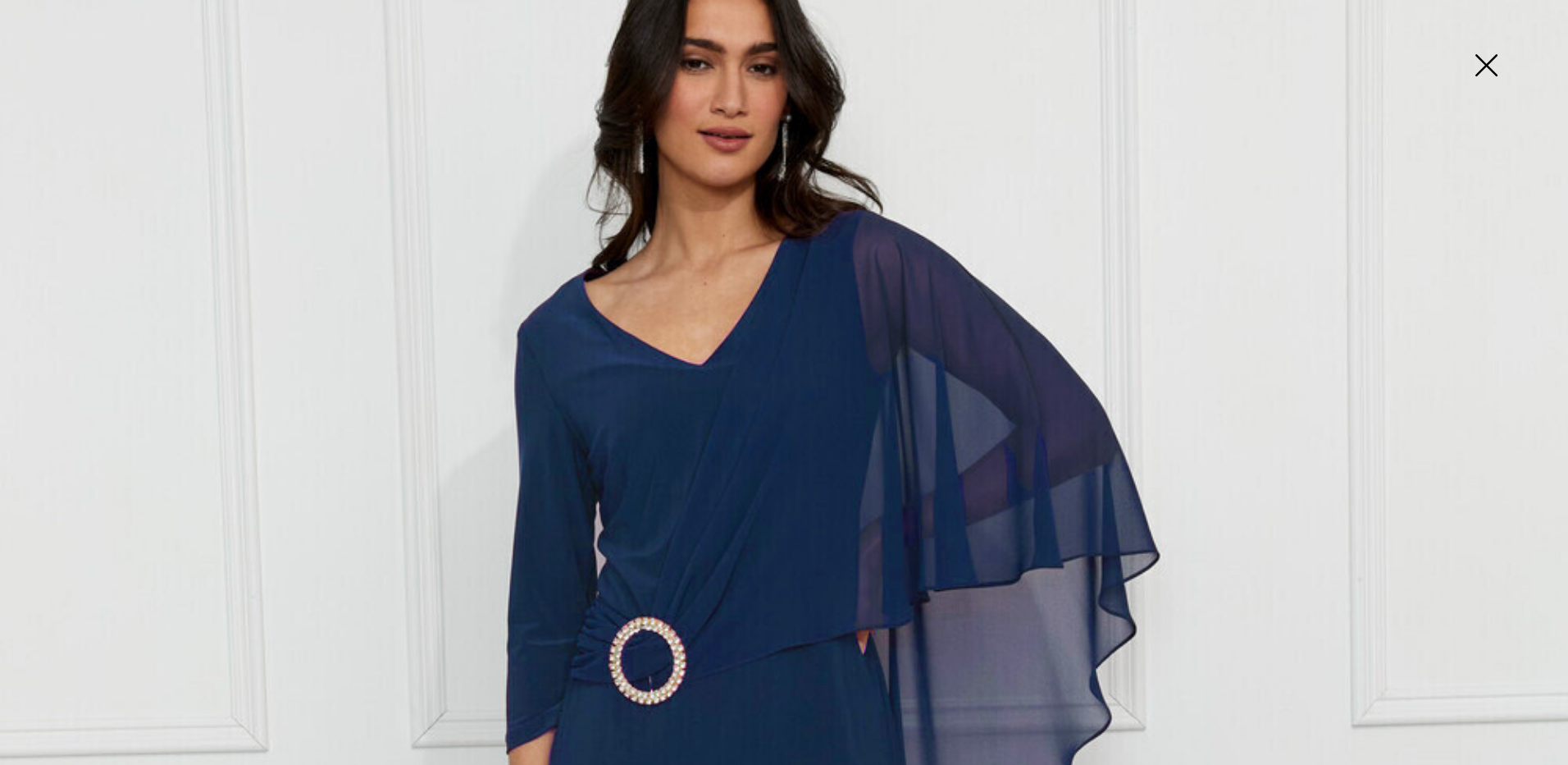
click at [1492, 64] on img at bounding box center [1485, 67] width 82 height 84
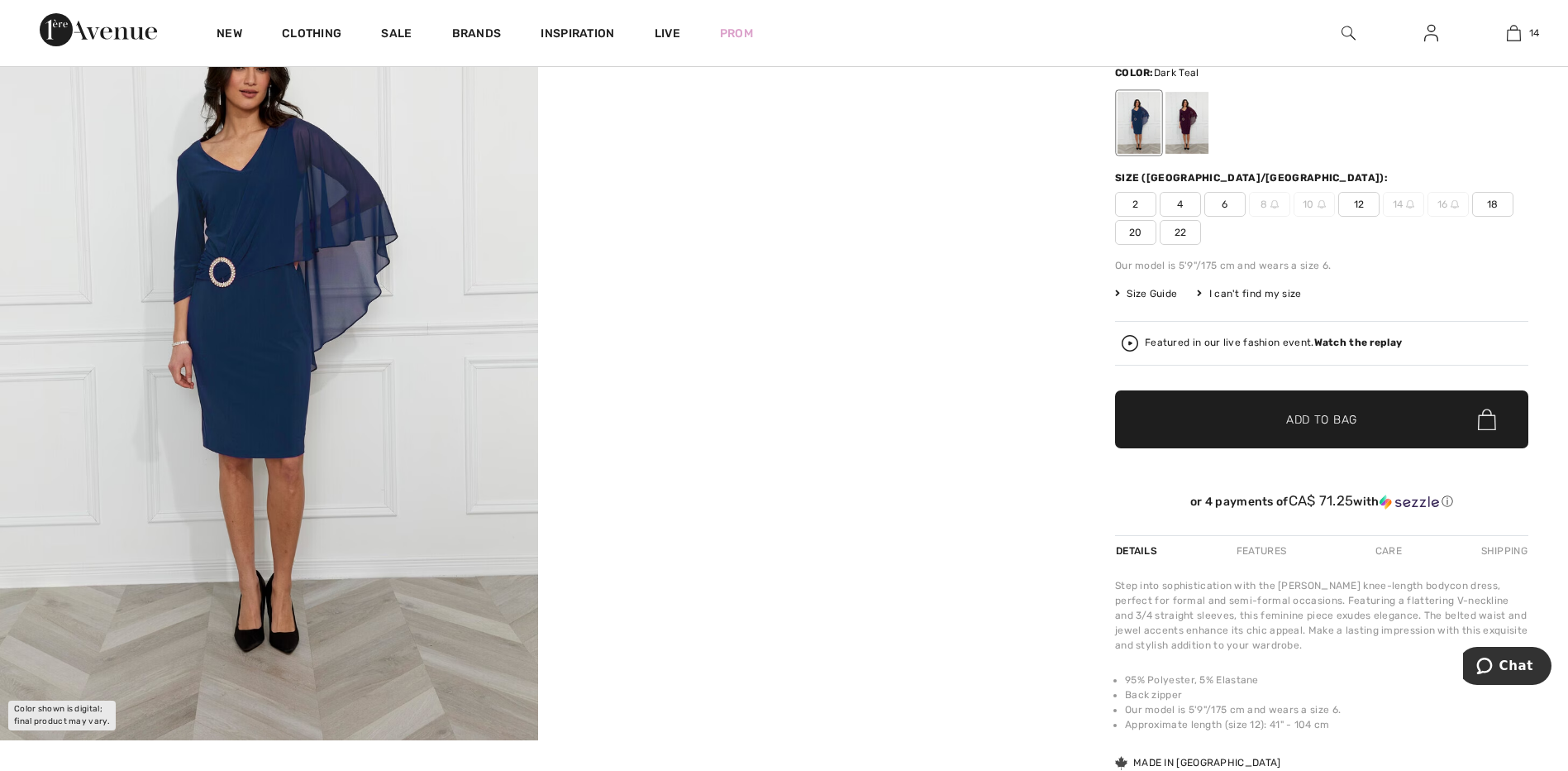
scroll to position [0, 0]
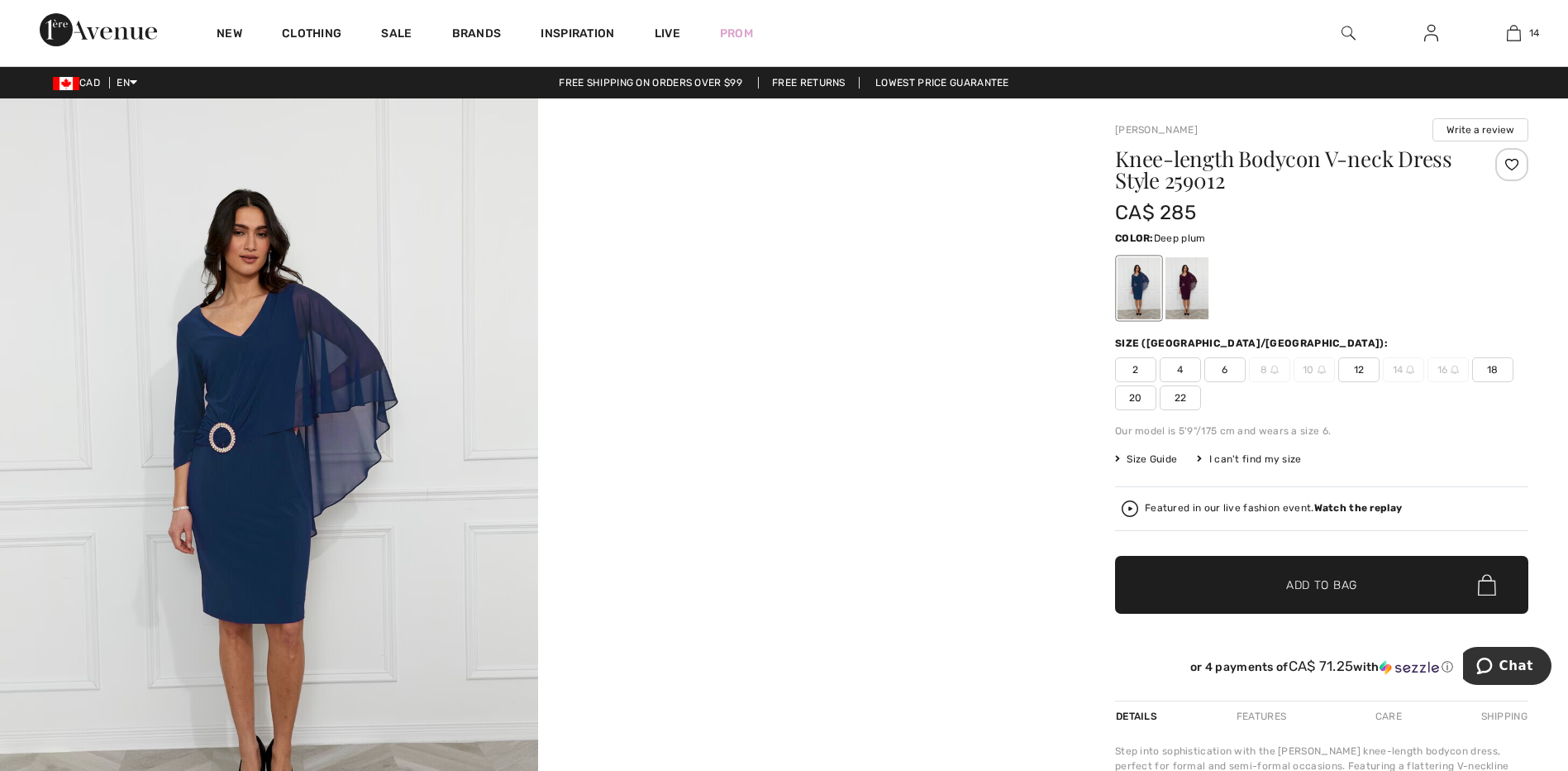
click at [1184, 290] on div at bounding box center [1187, 288] width 43 height 62
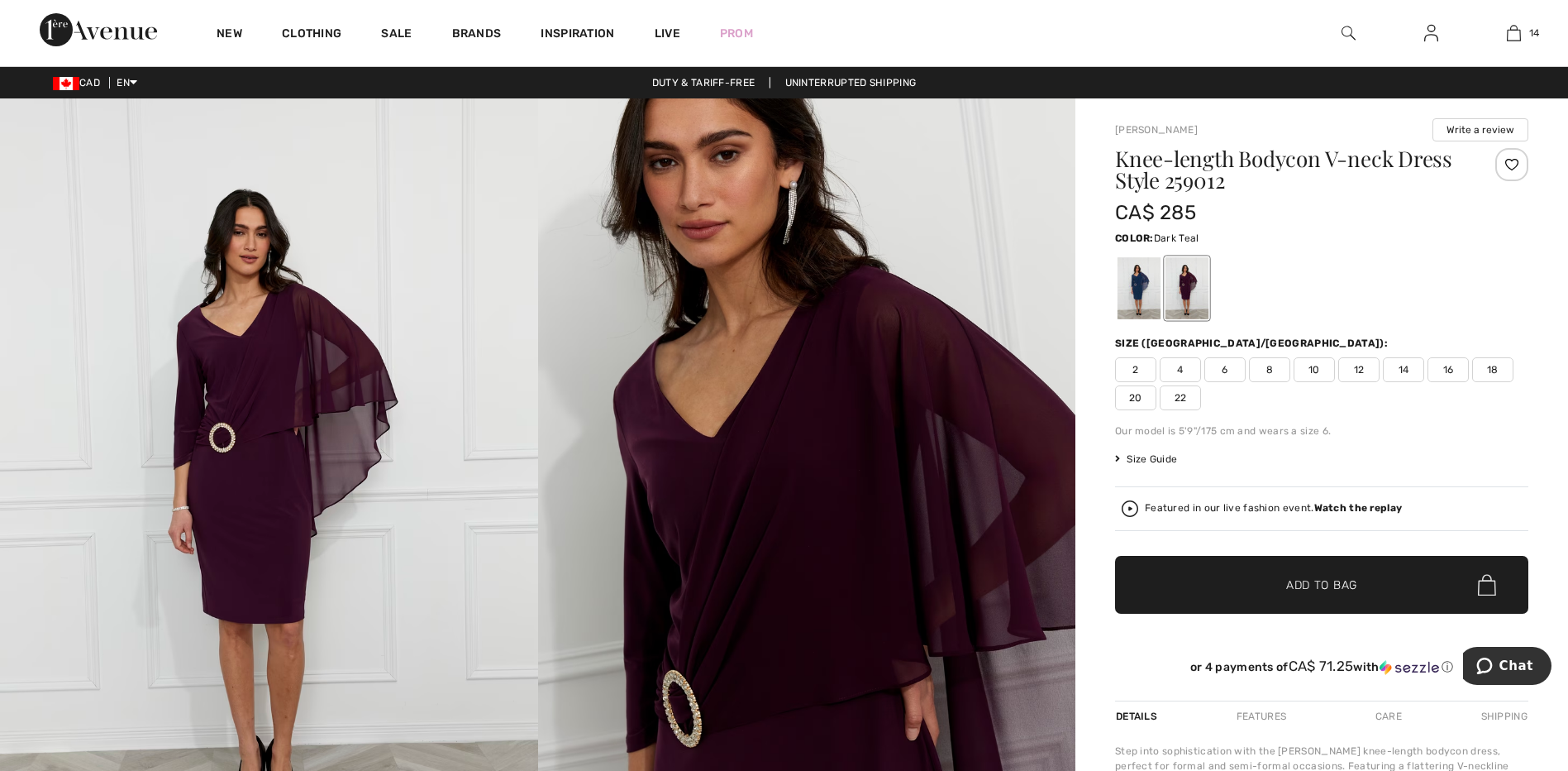
click at [1144, 278] on div at bounding box center [1139, 288] width 43 height 62
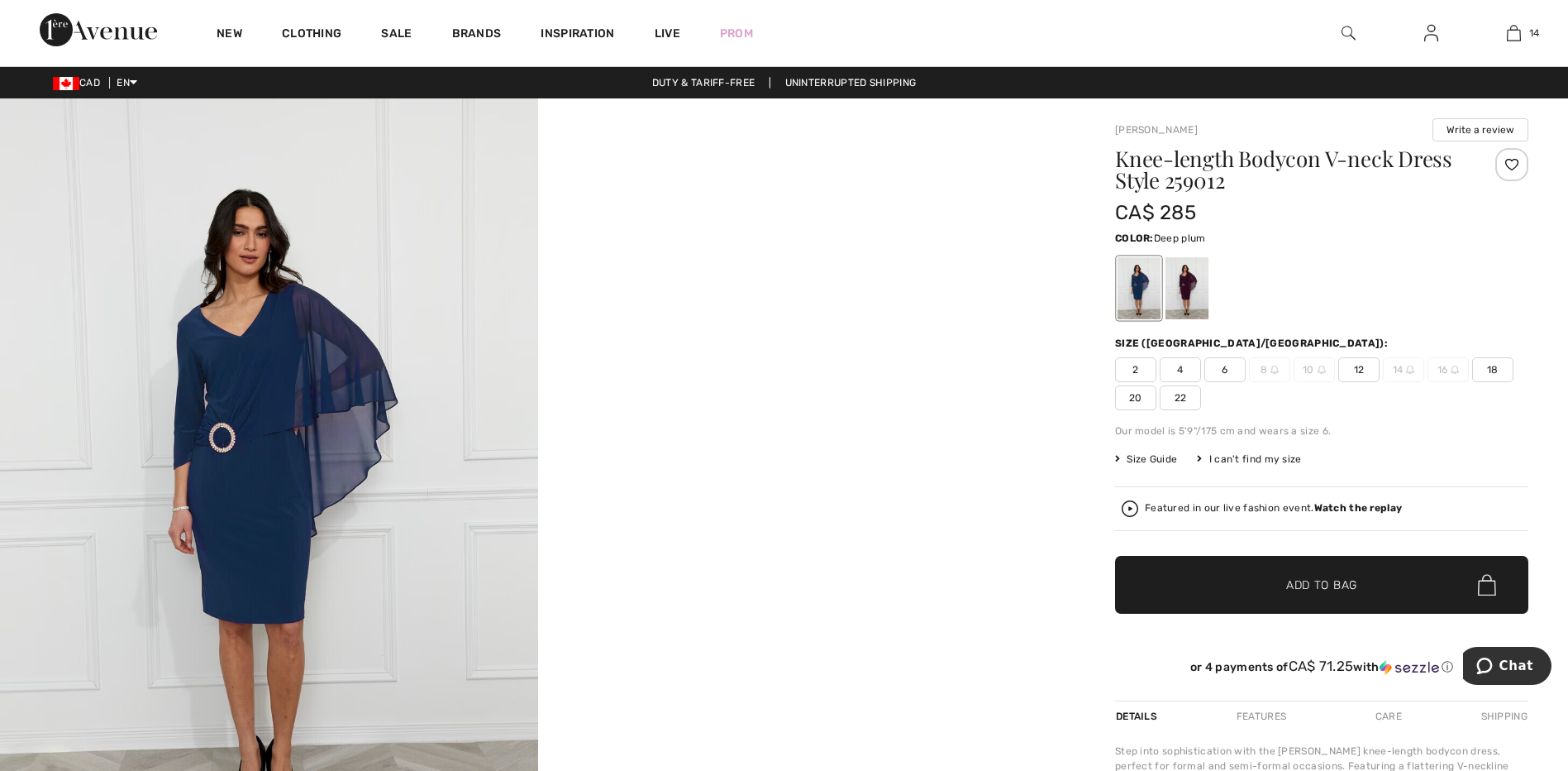
click at [1181, 278] on div at bounding box center [1187, 288] width 43 height 62
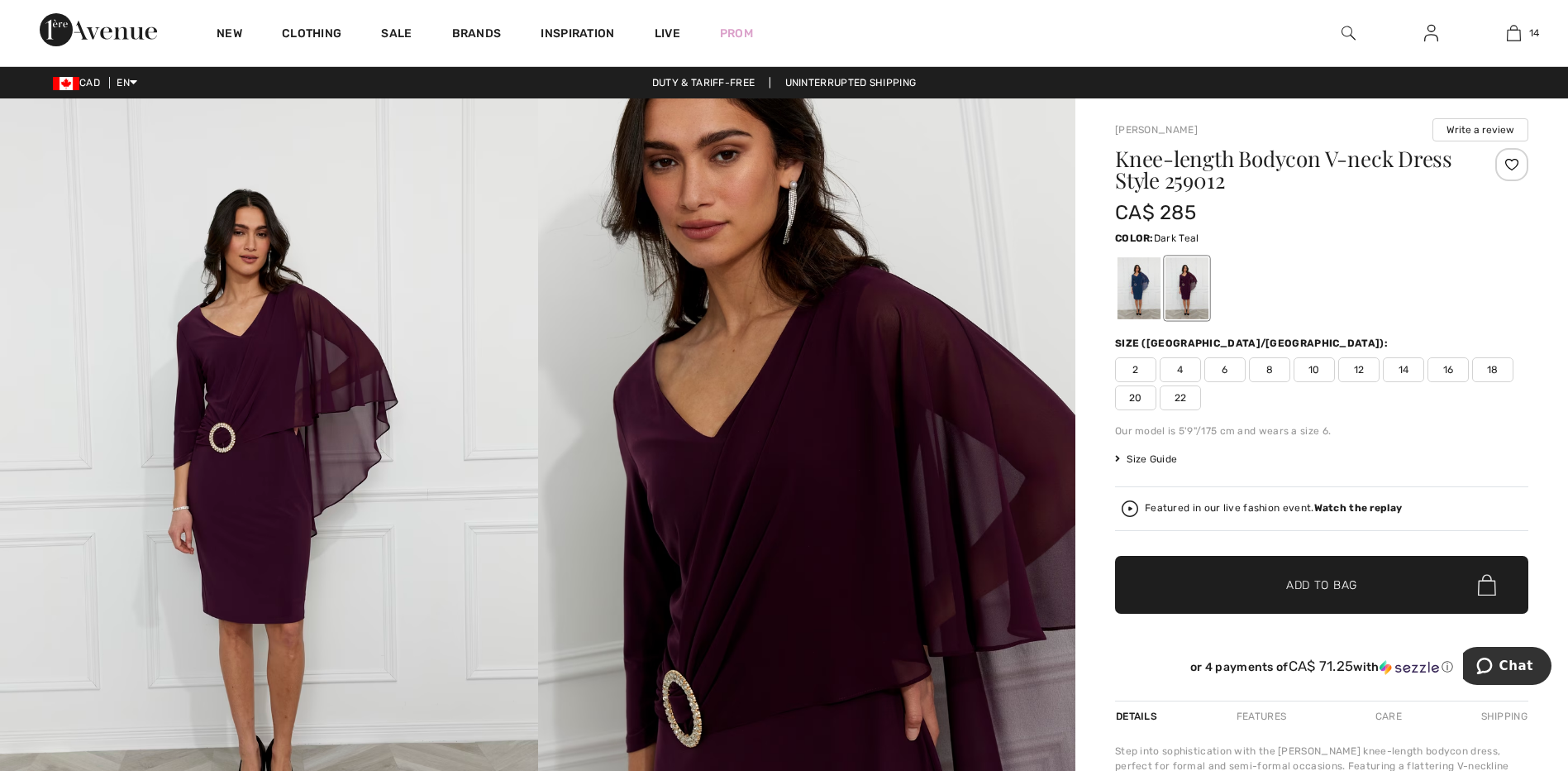
click at [1137, 275] on div at bounding box center [1139, 288] width 43 height 62
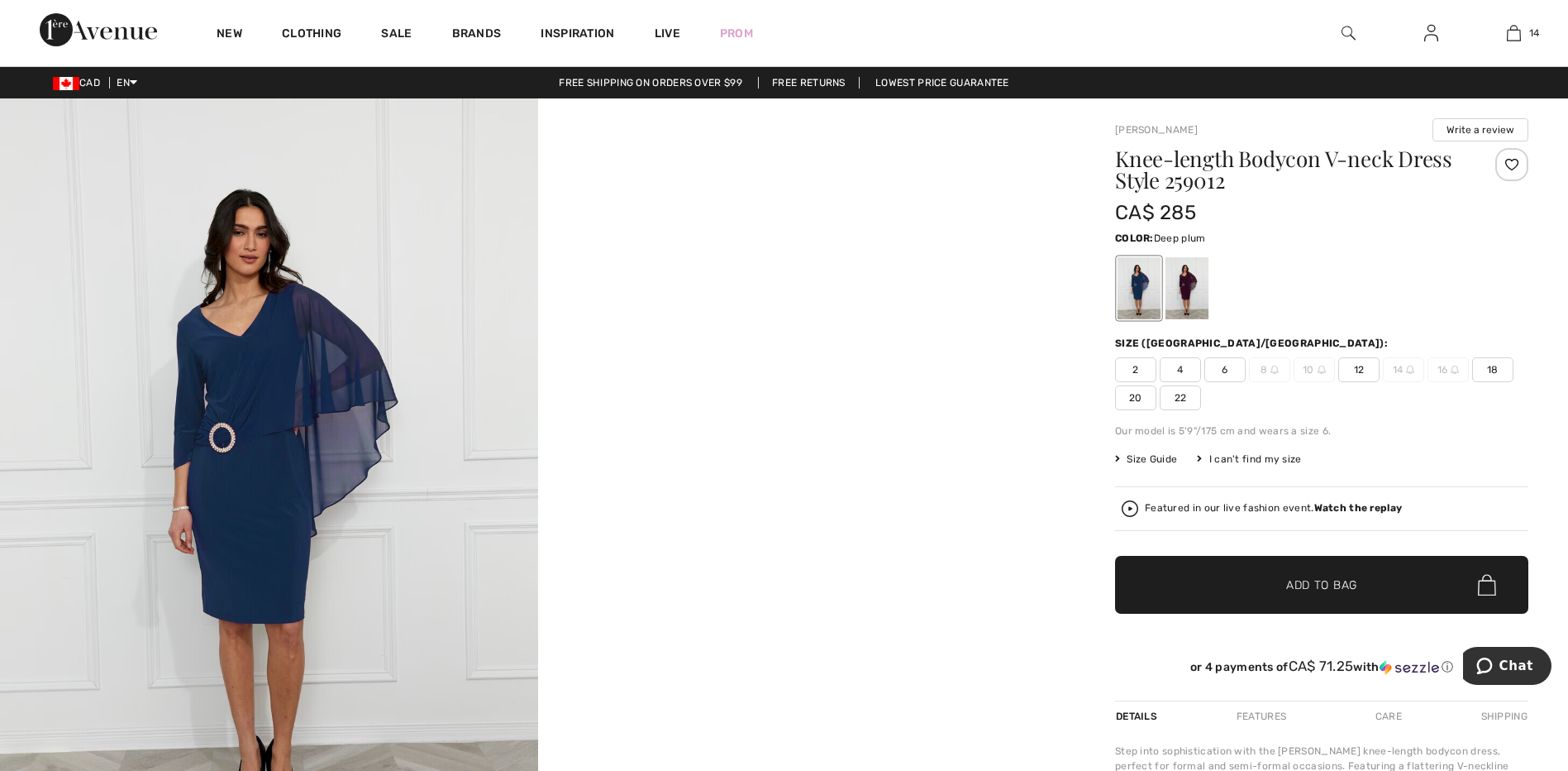
click at [1191, 288] on div at bounding box center [1187, 288] width 43 height 62
